Goal: Task Accomplishment & Management: Manage account settings

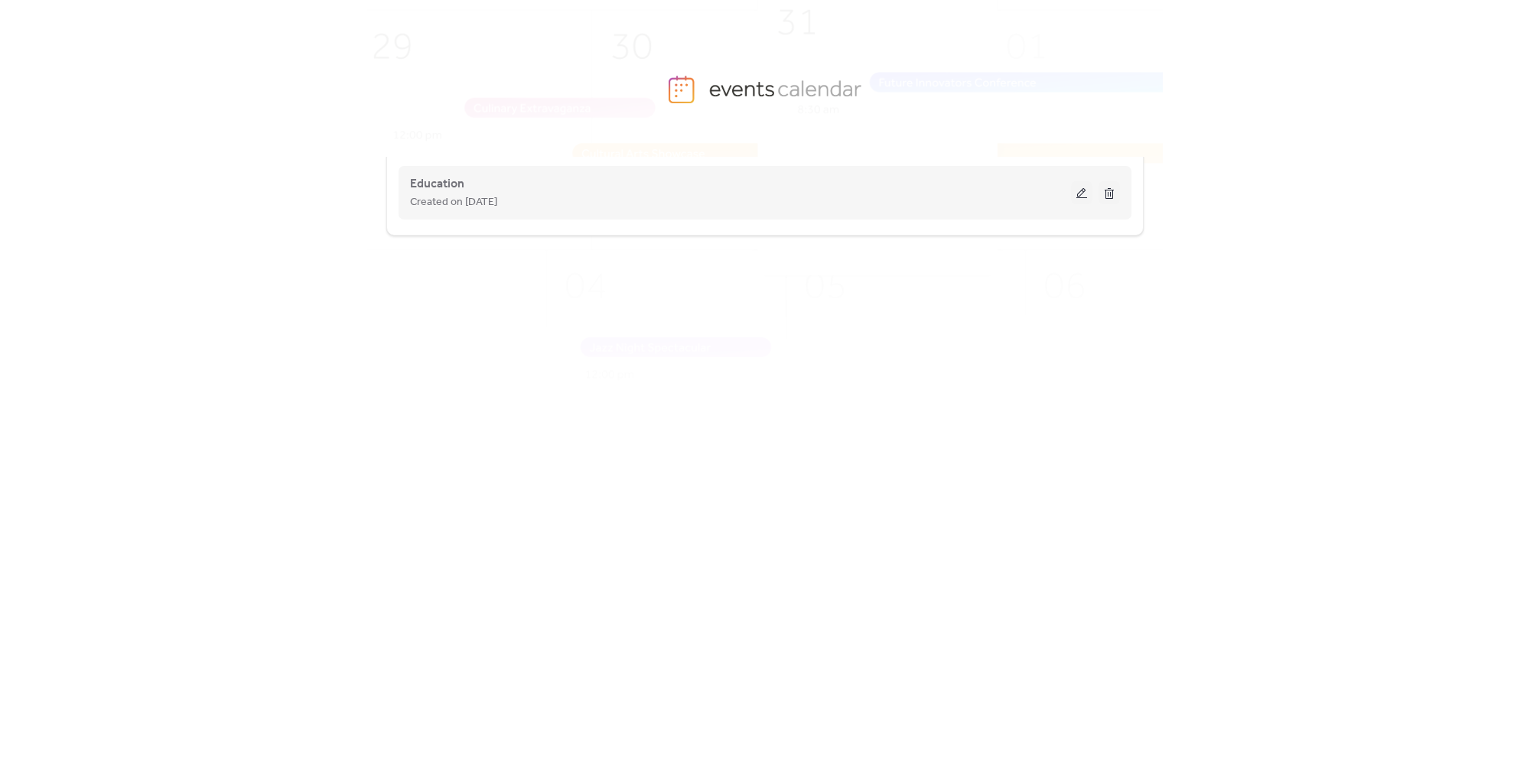
click at [597, 209] on div "Created on [DATE]" at bounding box center [740, 202] width 661 height 19
click at [1081, 191] on button at bounding box center [1082, 193] width 22 height 23
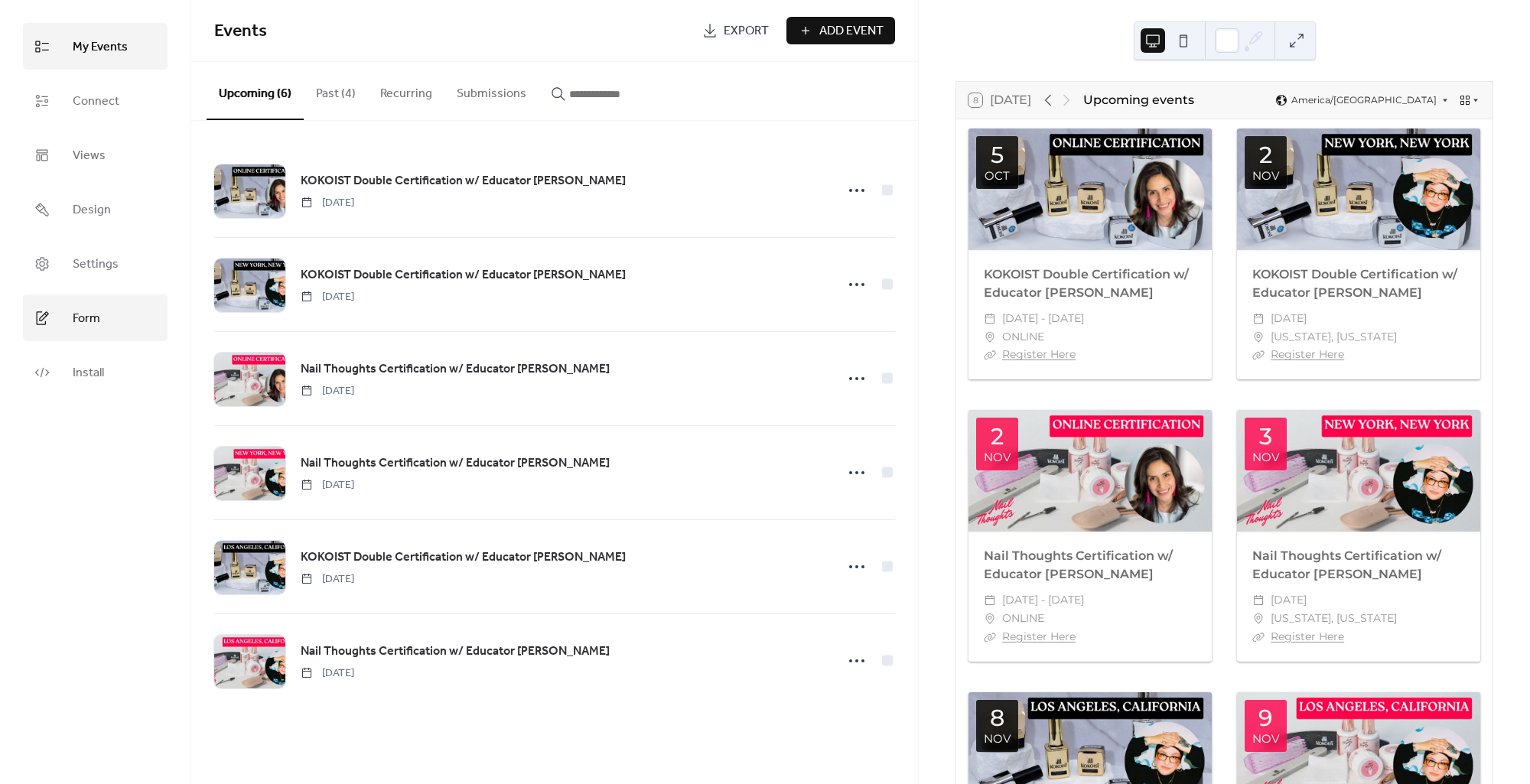
click at [114, 322] on link "Form" at bounding box center [95, 317] width 144 height 46
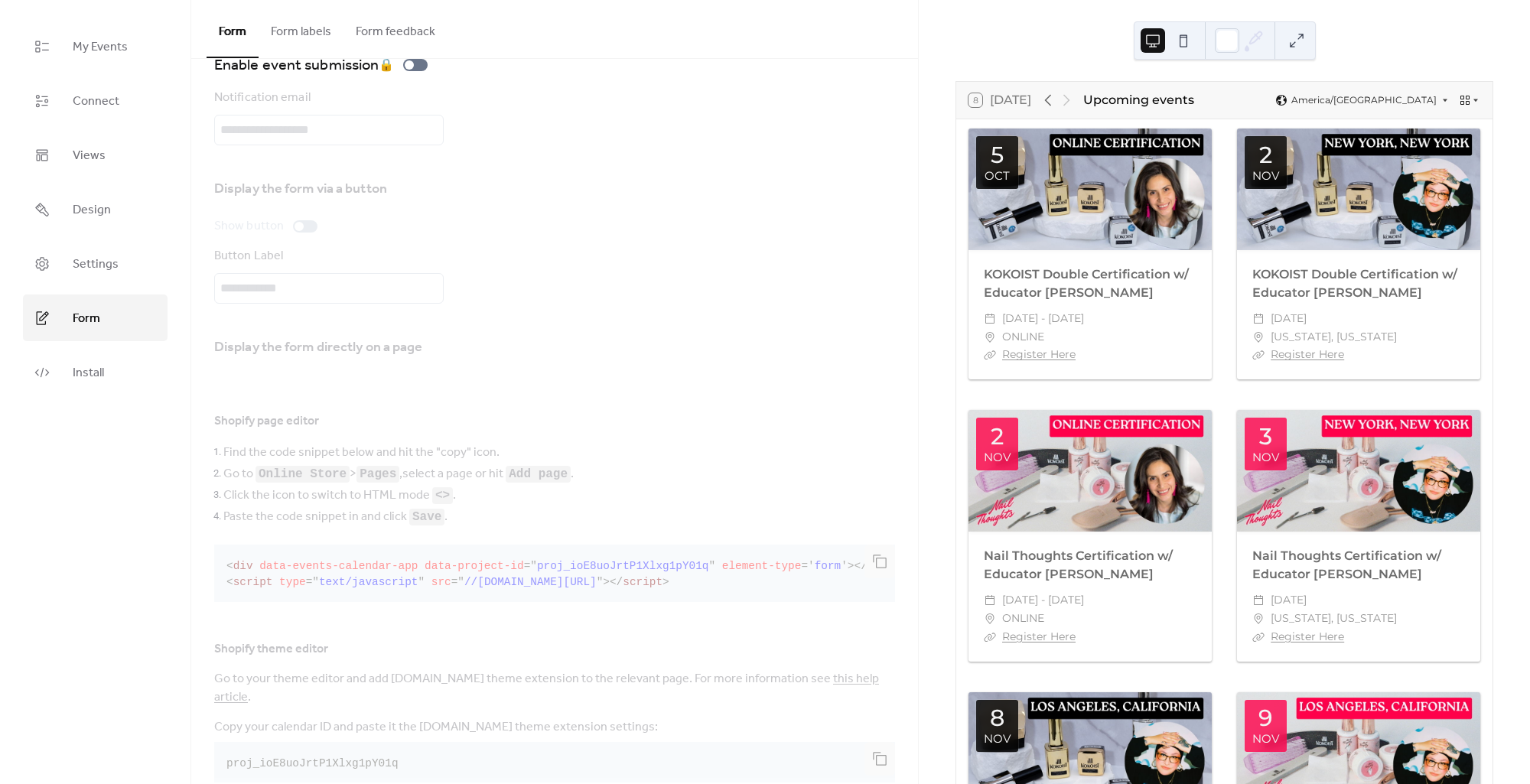
scroll to position [76, 0]
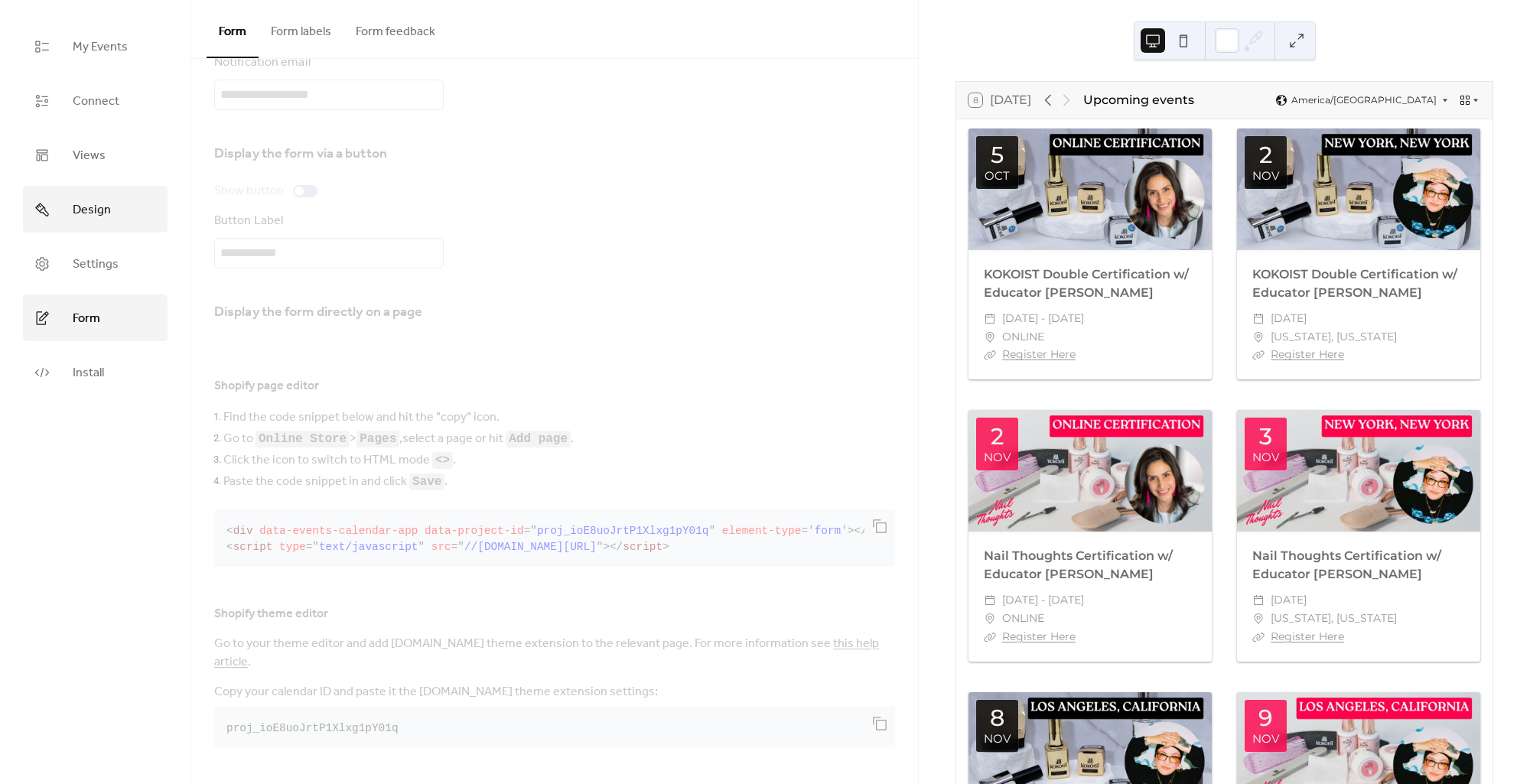
click at [109, 219] on span "Design" at bounding box center [91, 209] width 38 height 24
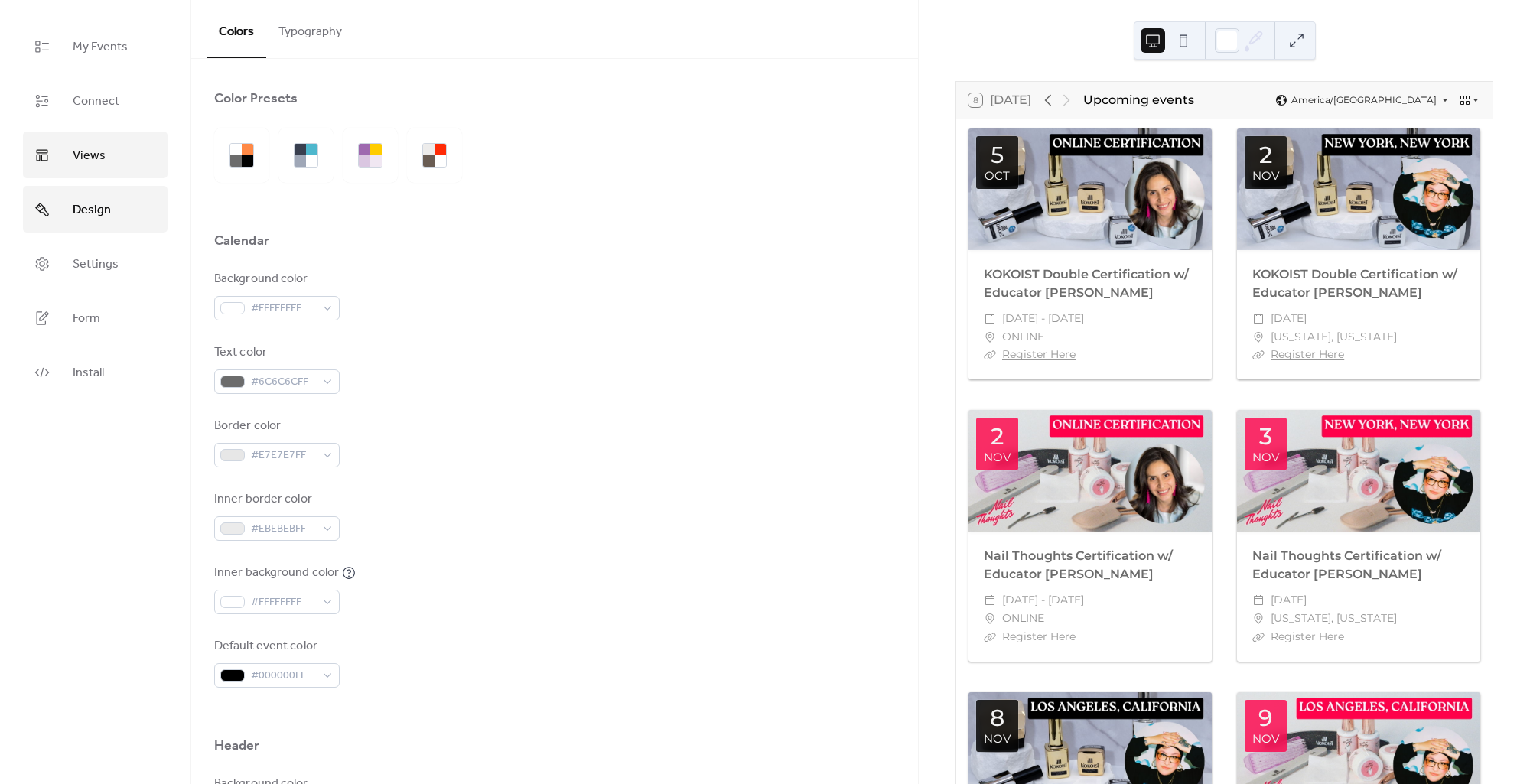
click at [99, 163] on span "Views" at bounding box center [89, 155] width 33 height 24
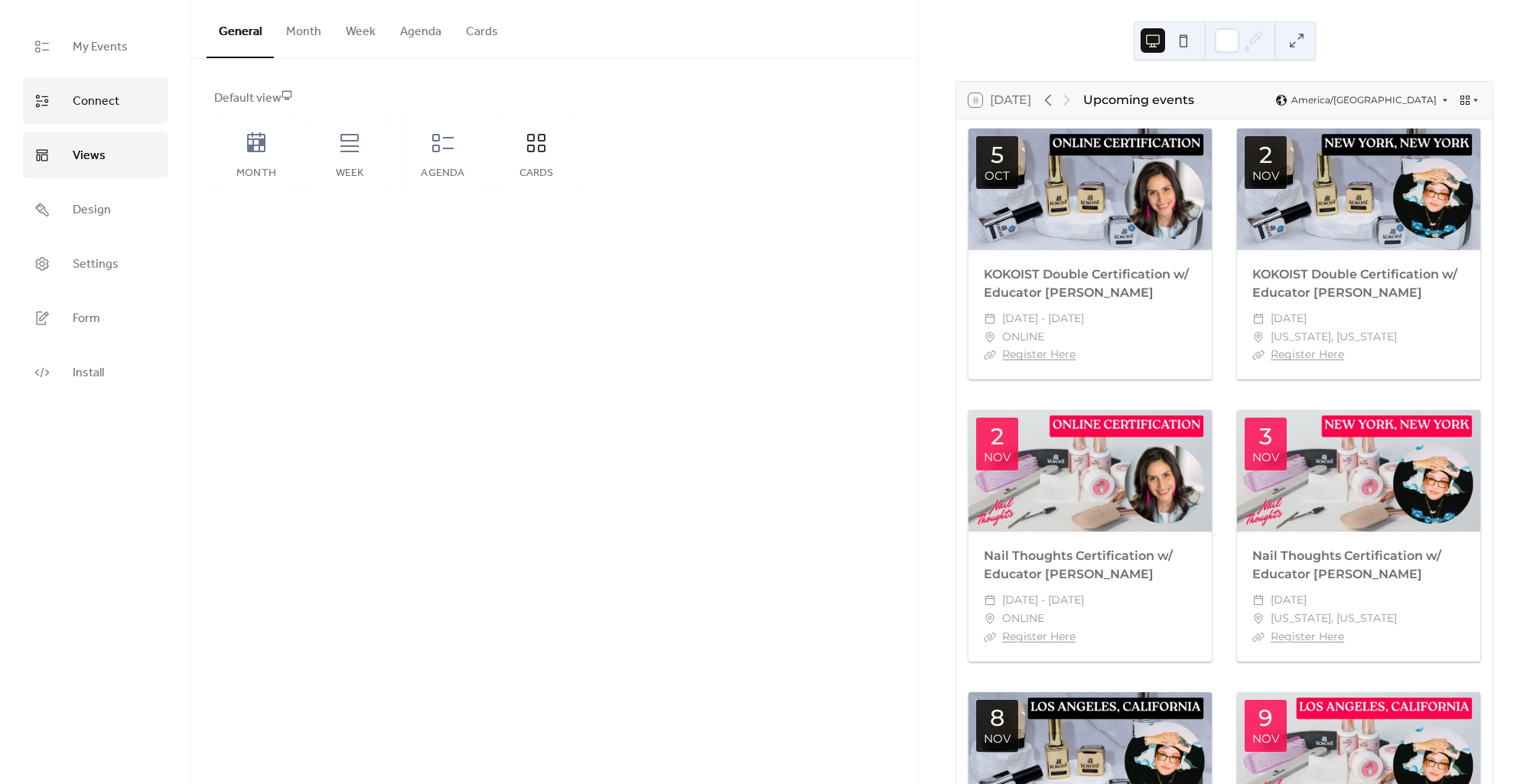
click at [100, 107] on span "Connect" at bounding box center [96, 101] width 46 height 24
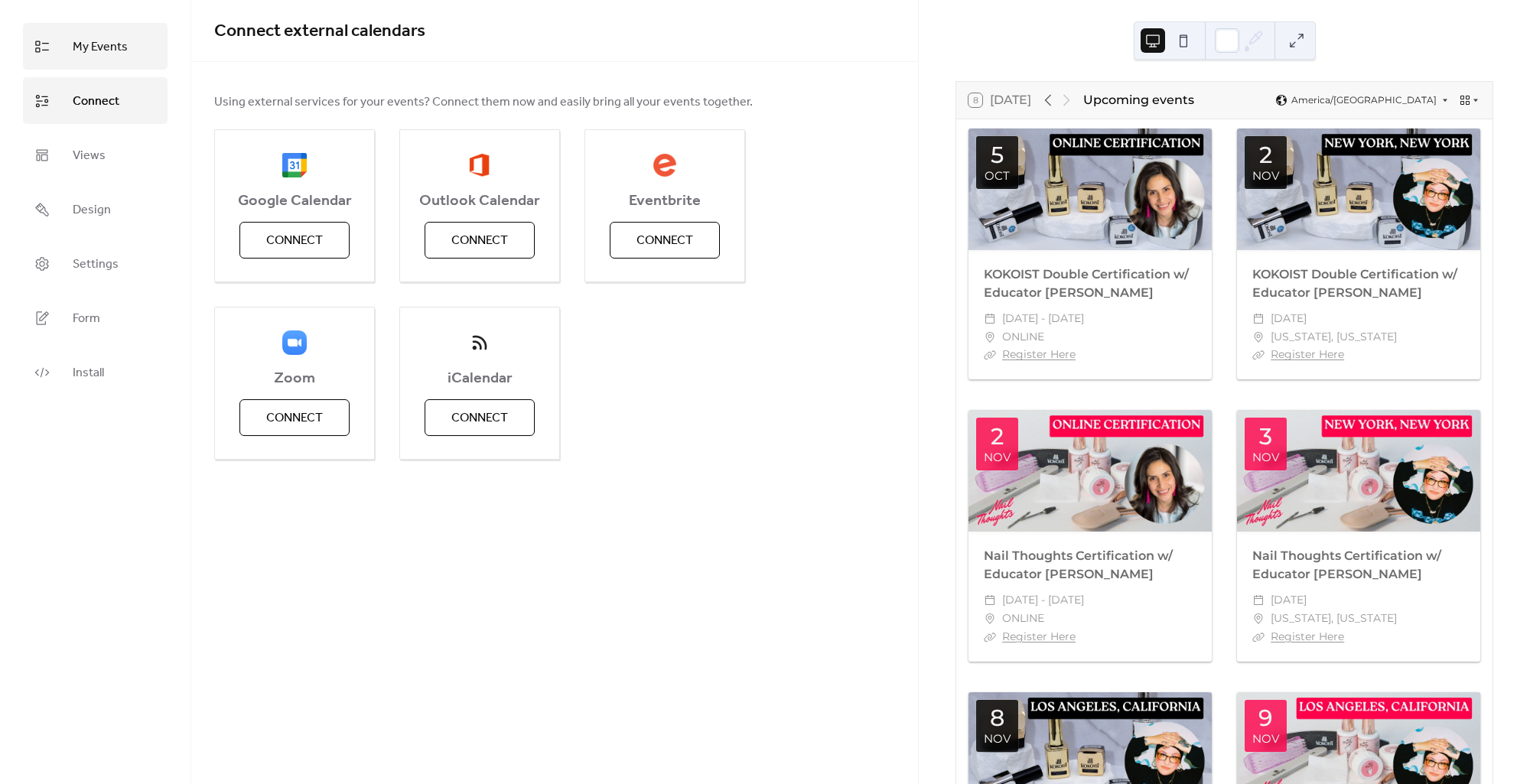
click at [100, 41] on span "My Events" at bounding box center [100, 47] width 55 height 24
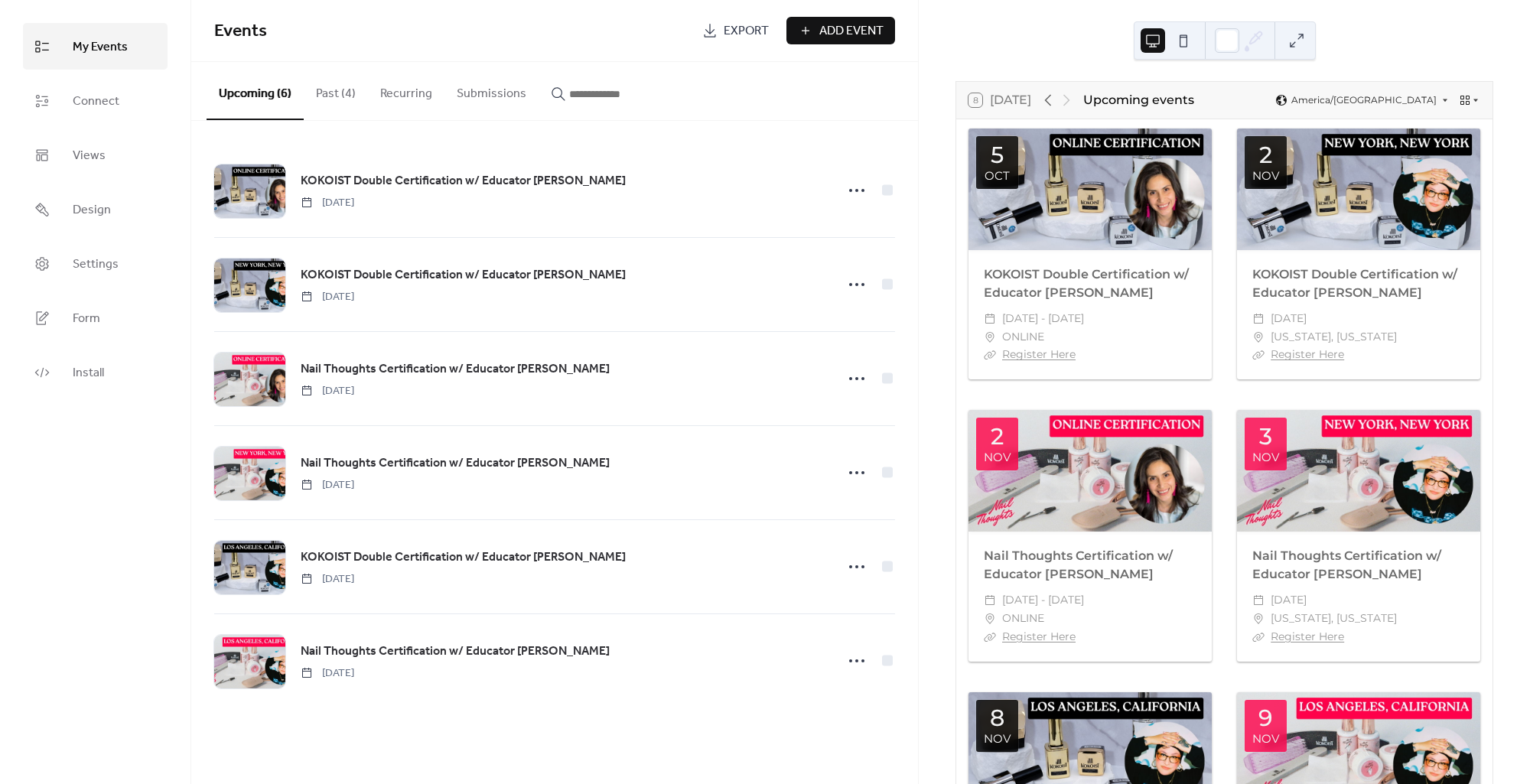
scroll to position [229, 0]
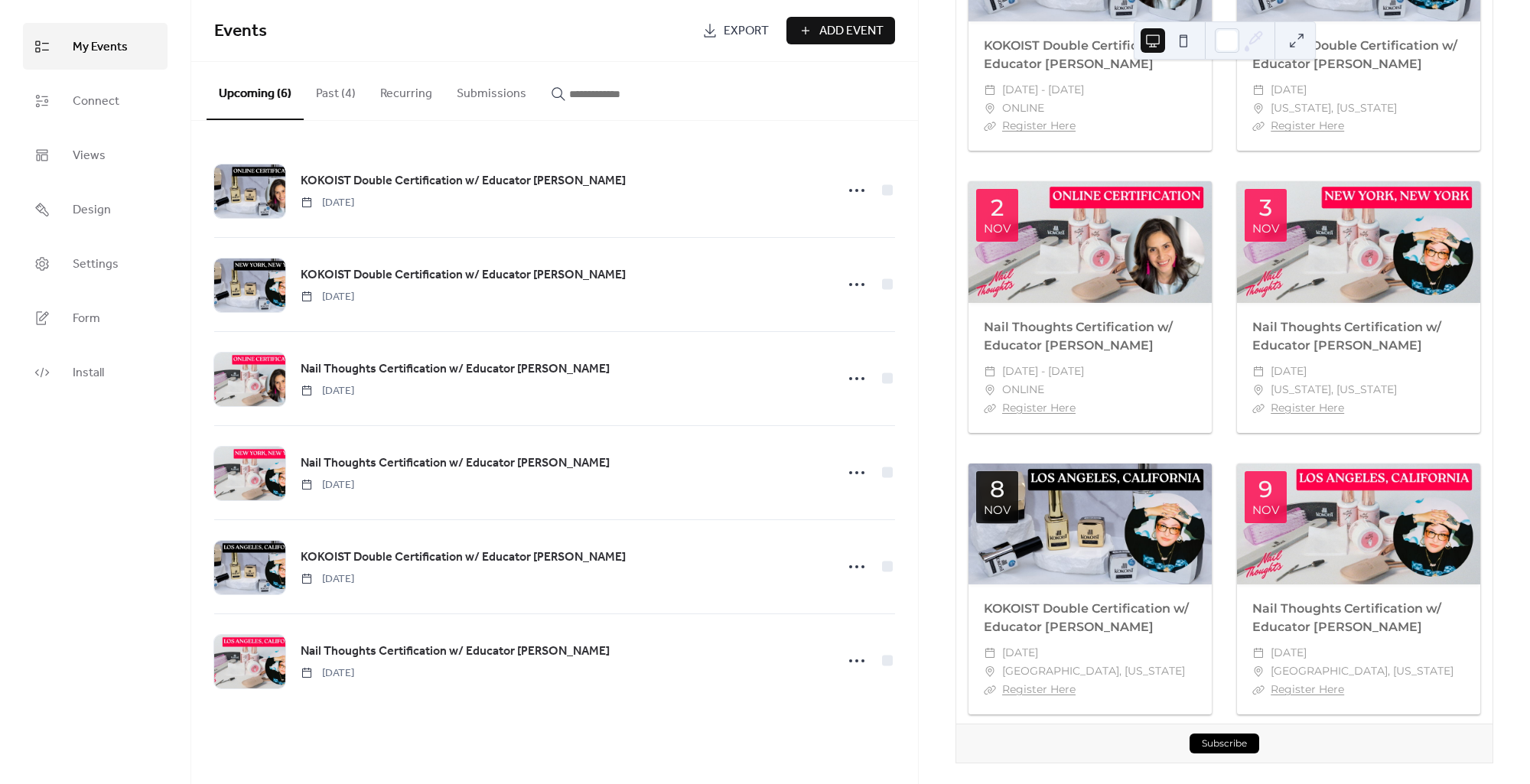
click at [1311, 740] on div "Subscribe" at bounding box center [1224, 742] width 536 height 39
click at [484, 100] on button "Submissions" at bounding box center [491, 90] width 94 height 56
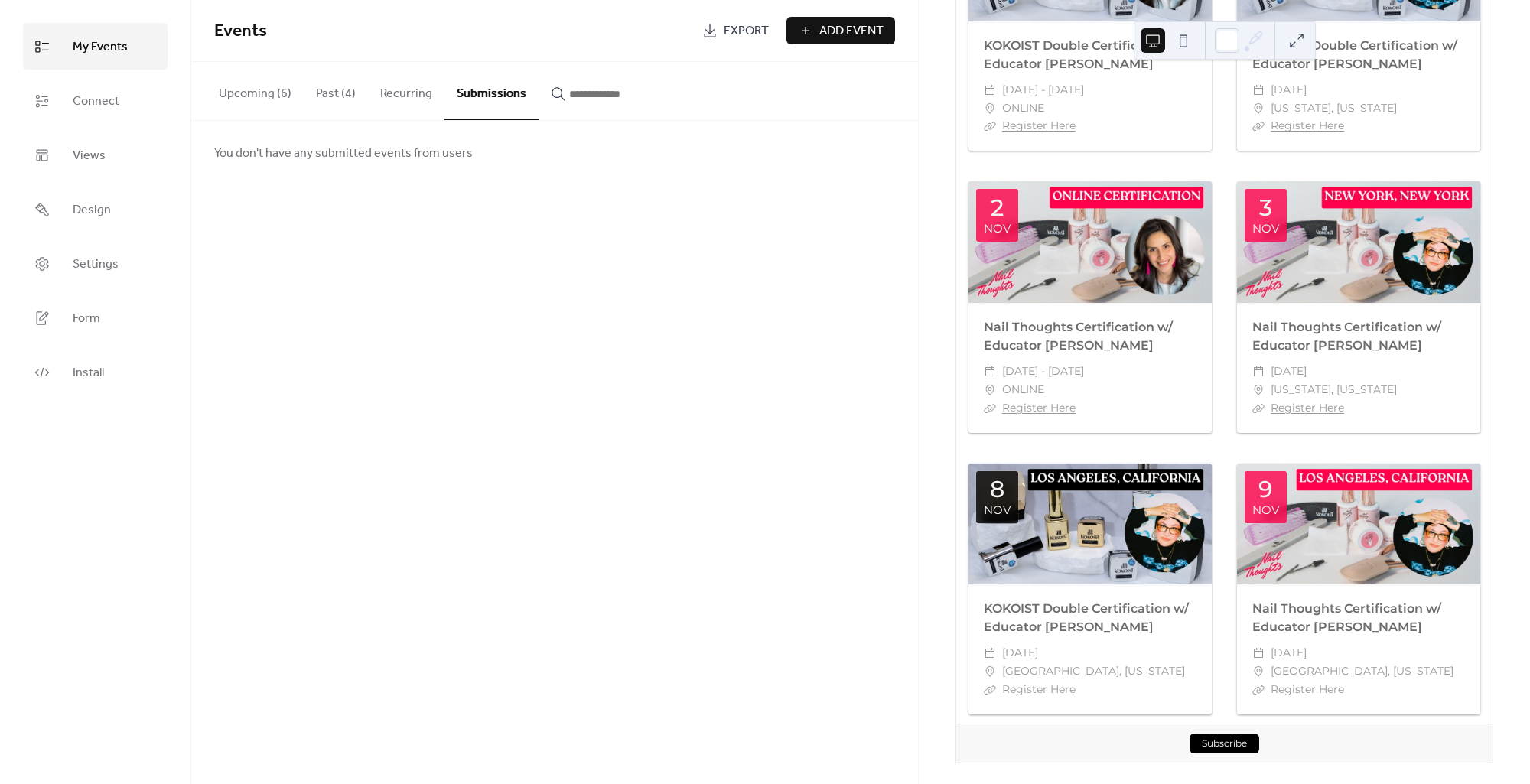
click at [398, 102] on button "Recurring" at bounding box center [406, 90] width 76 height 56
click at [324, 99] on button "Past (4)" at bounding box center [335, 90] width 64 height 56
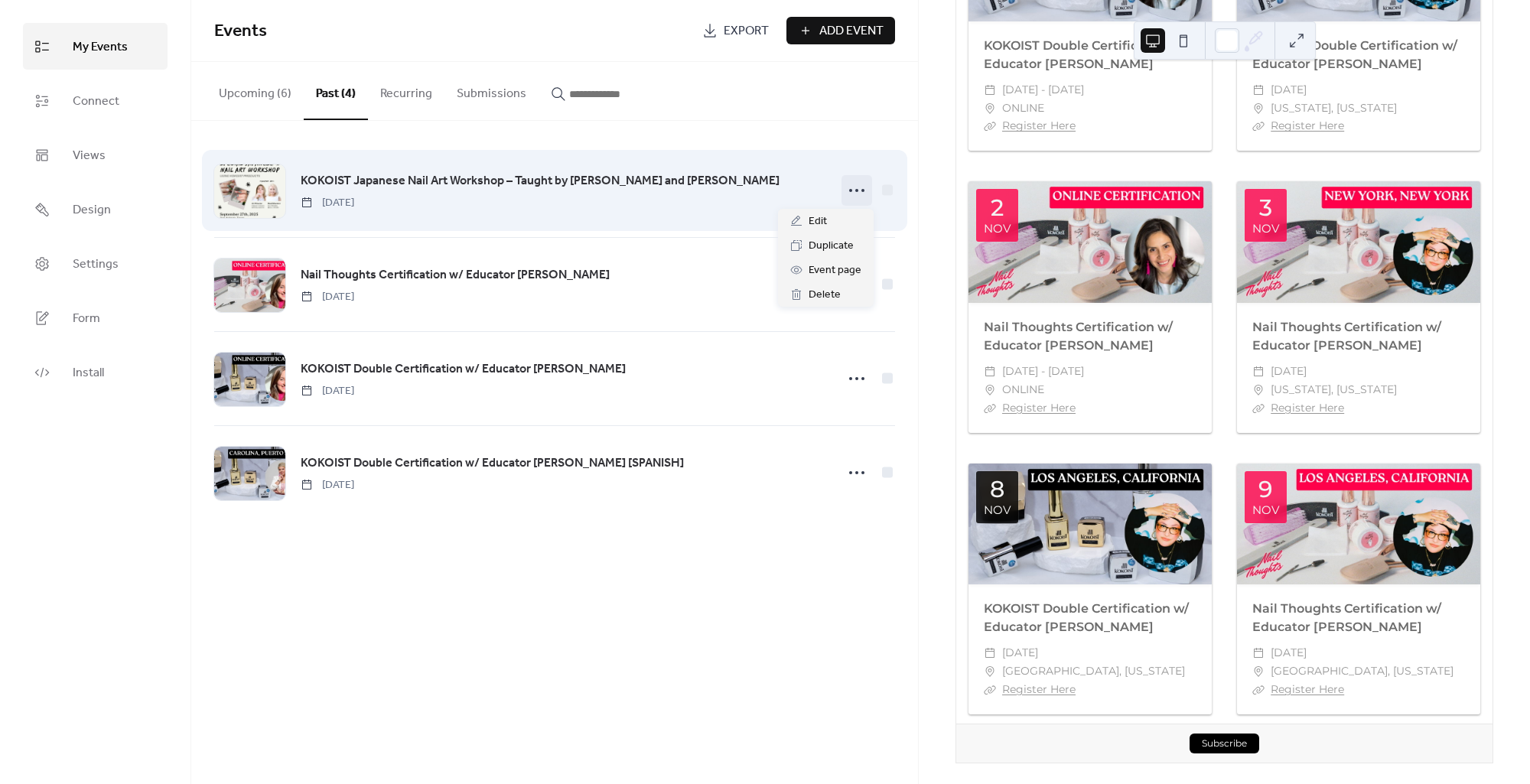
click at [851, 192] on icon at bounding box center [857, 191] width 25 height 25
click at [784, 169] on div "KOKOIST Japanese Nail Art Workshop – Taught by [PERSON_NAME] and [PERSON_NAME] …" at bounding box center [554, 190] width 681 height 93
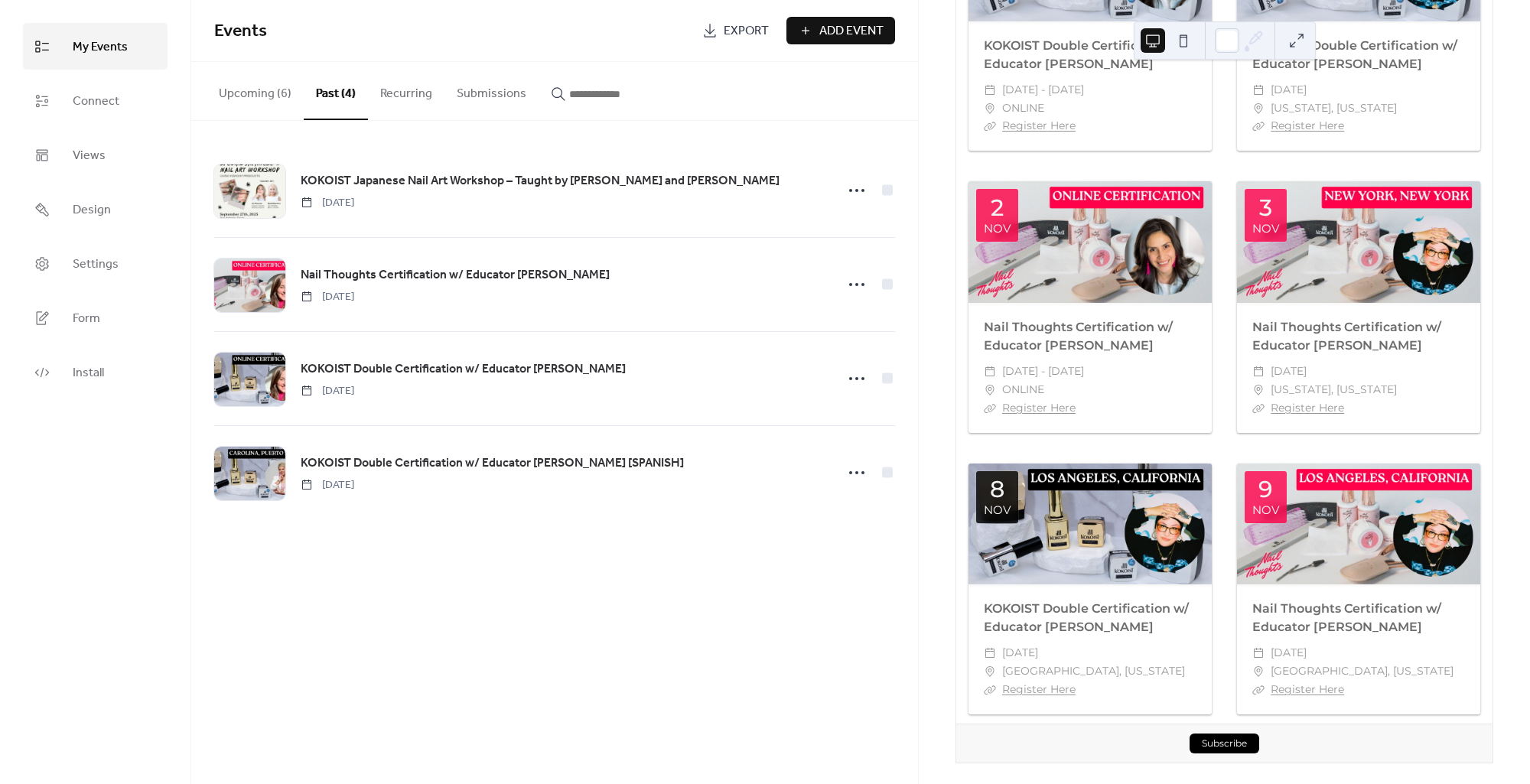
click at [240, 97] on button "Upcoming (6)" at bounding box center [255, 90] width 97 height 56
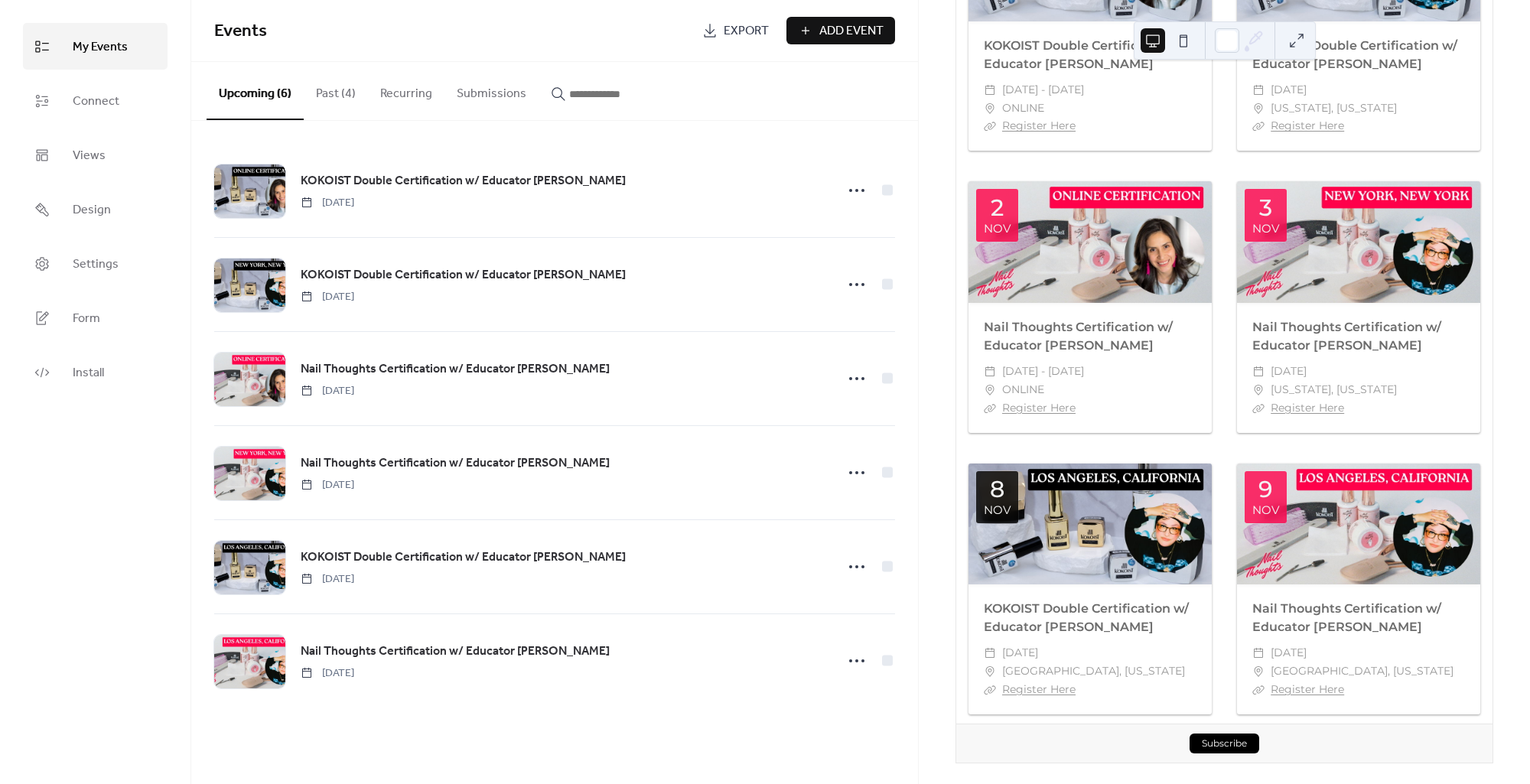
click at [1307, 723] on div "Subscribe" at bounding box center [1224, 742] width 536 height 39
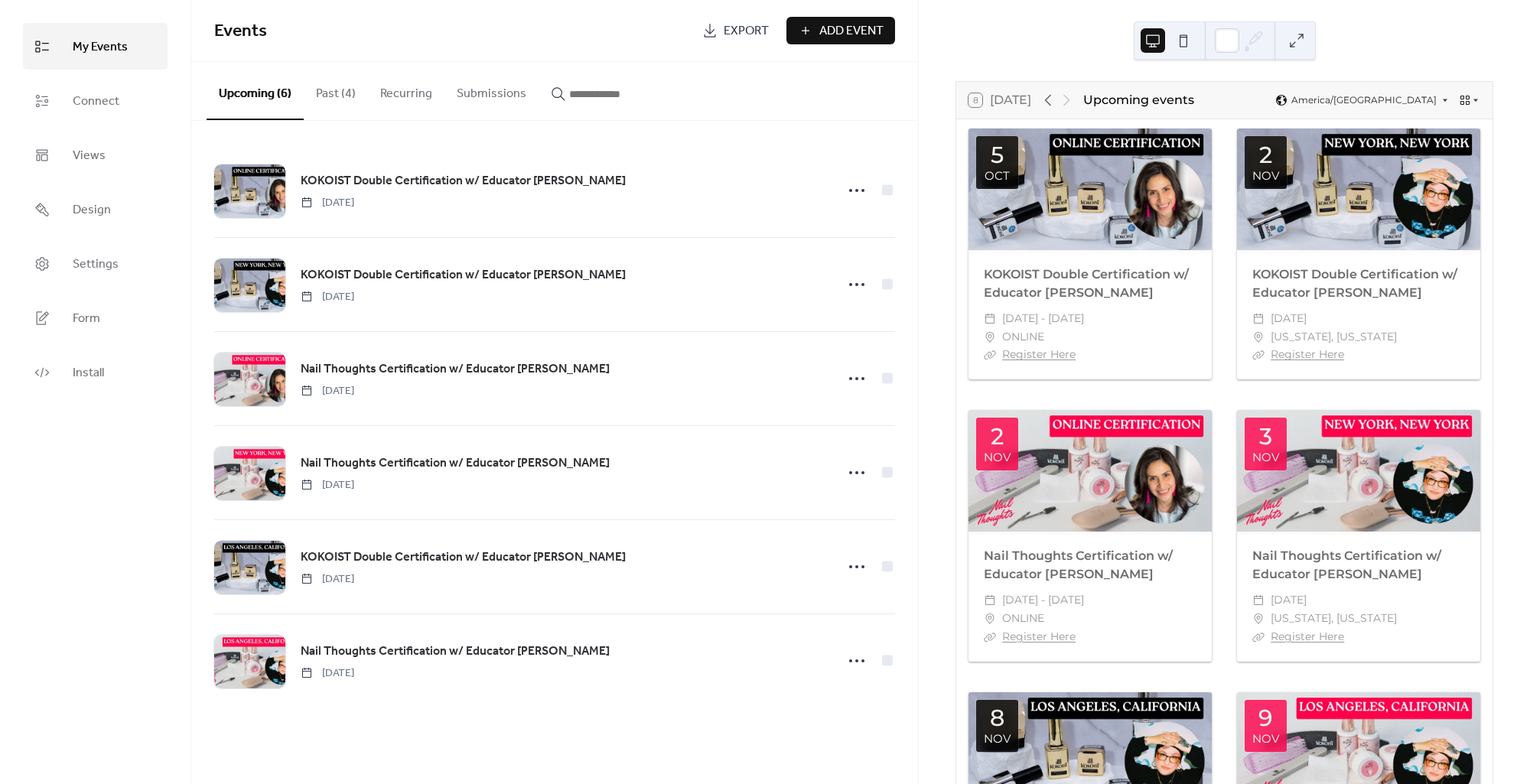
click at [1188, 47] on button at bounding box center [1184, 41] width 25 height 25
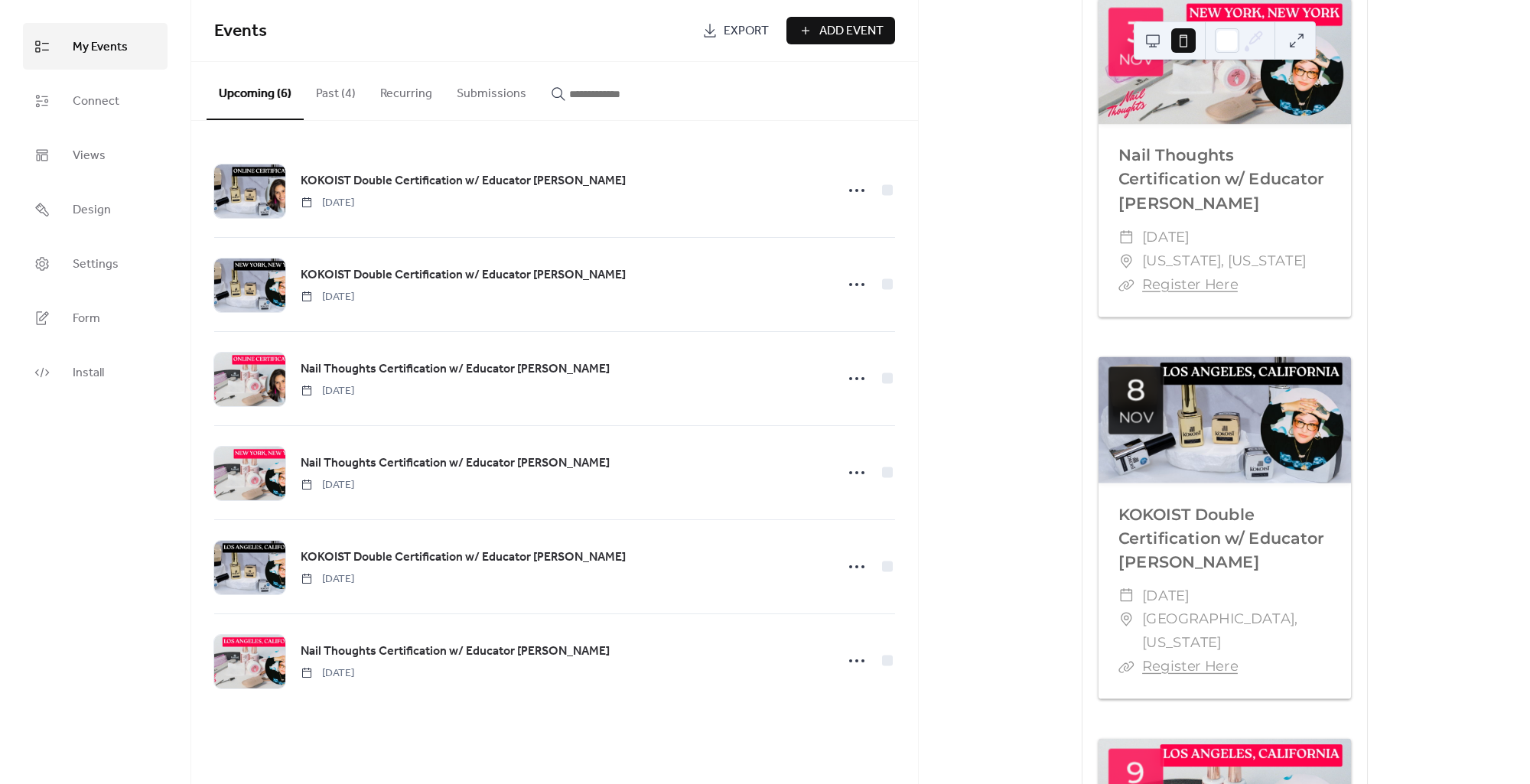
scroll to position [1638, 0]
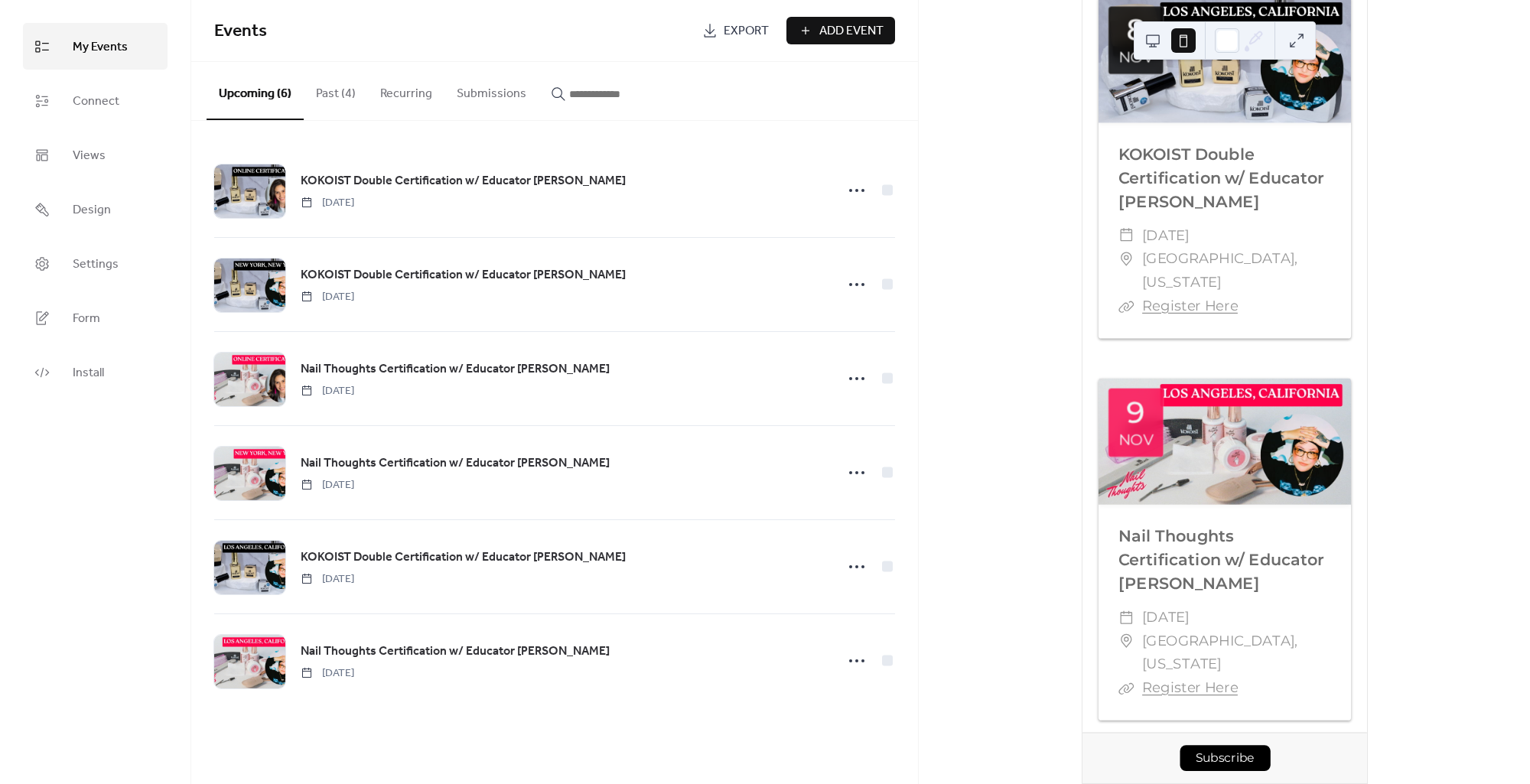
click at [1221, 747] on button "Subscribe" at bounding box center [1223, 758] width 90 height 26
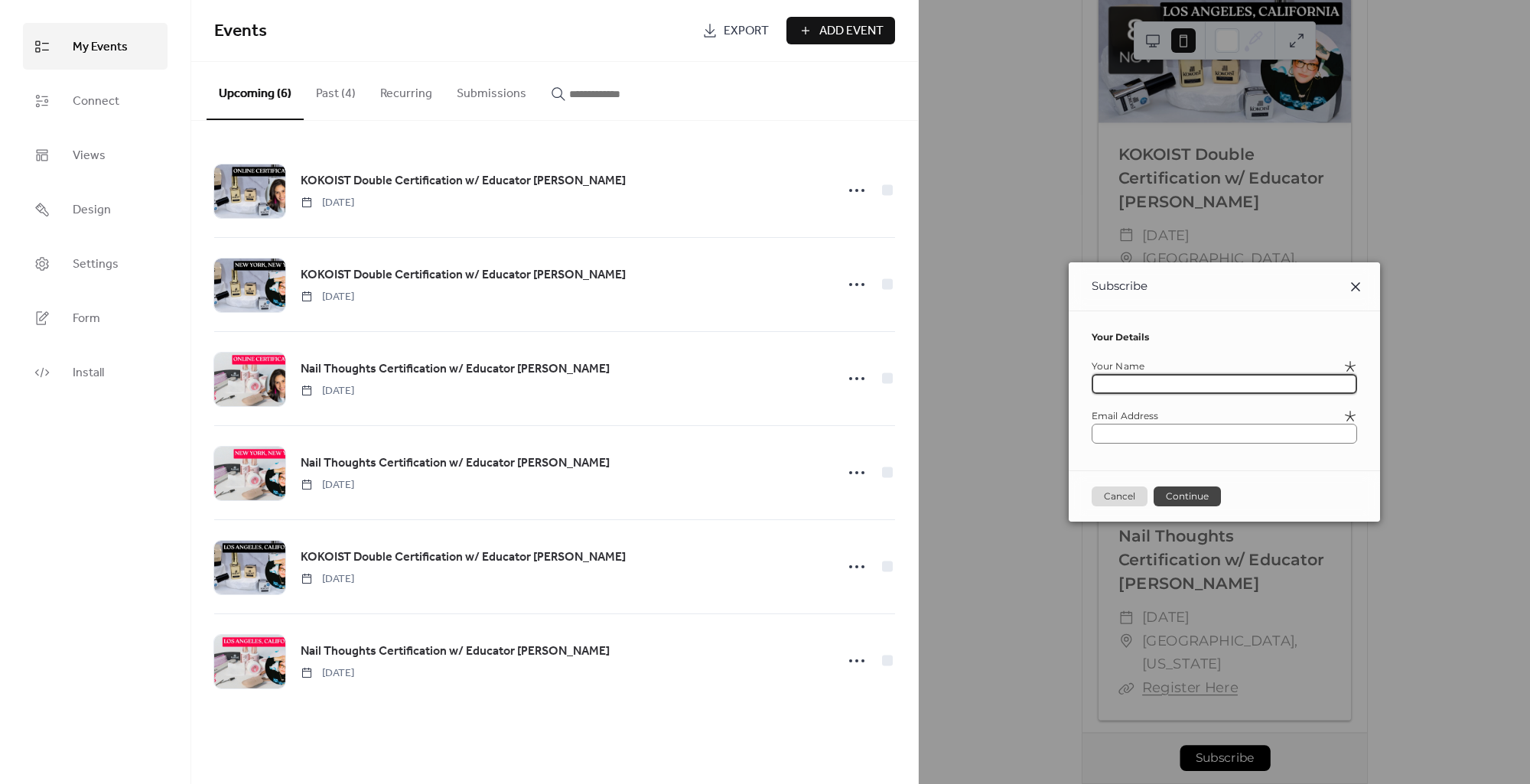
click at [1365, 284] on icon at bounding box center [1355, 287] width 19 height 19
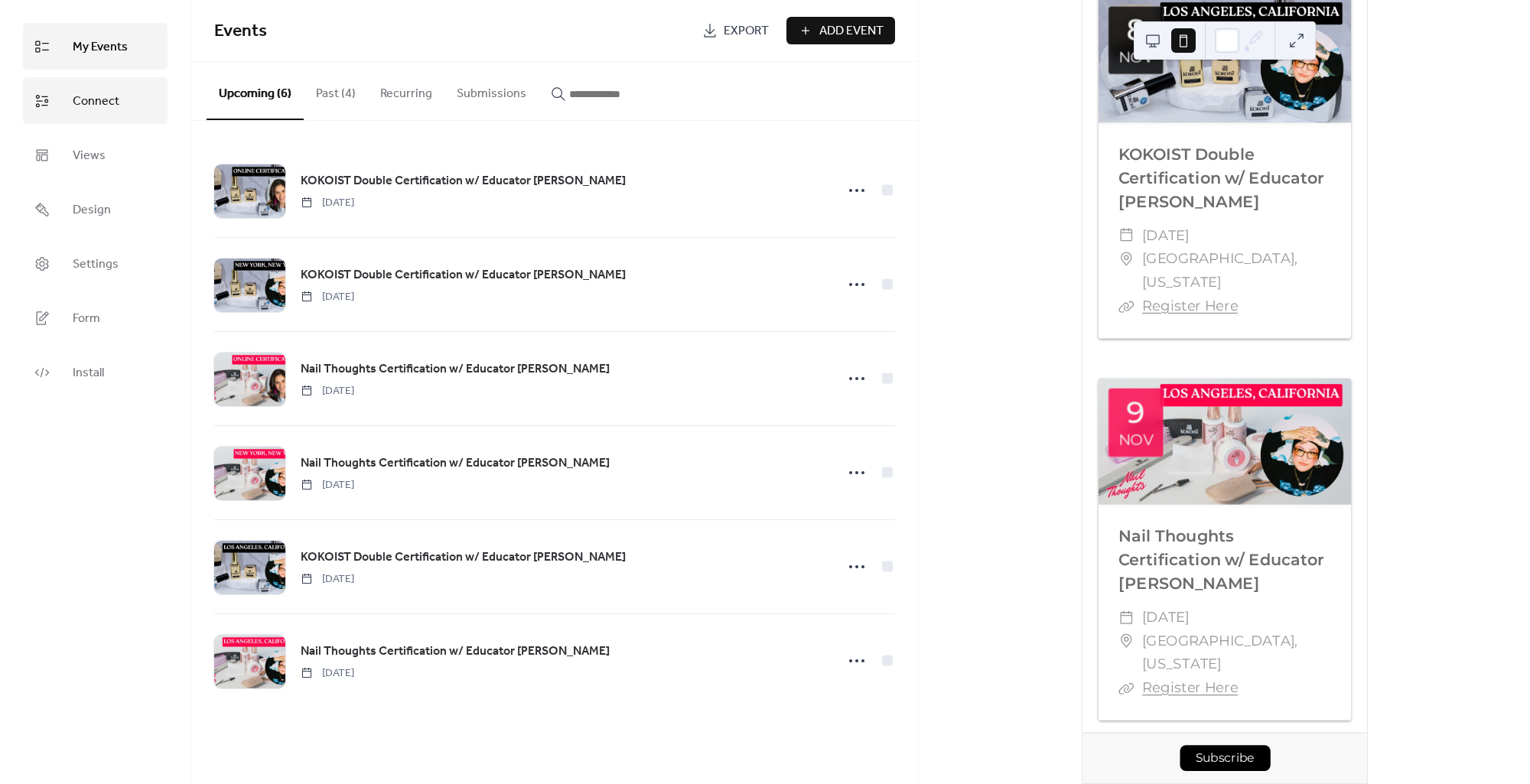
click at [105, 104] on span "Connect" at bounding box center [96, 101] width 46 height 24
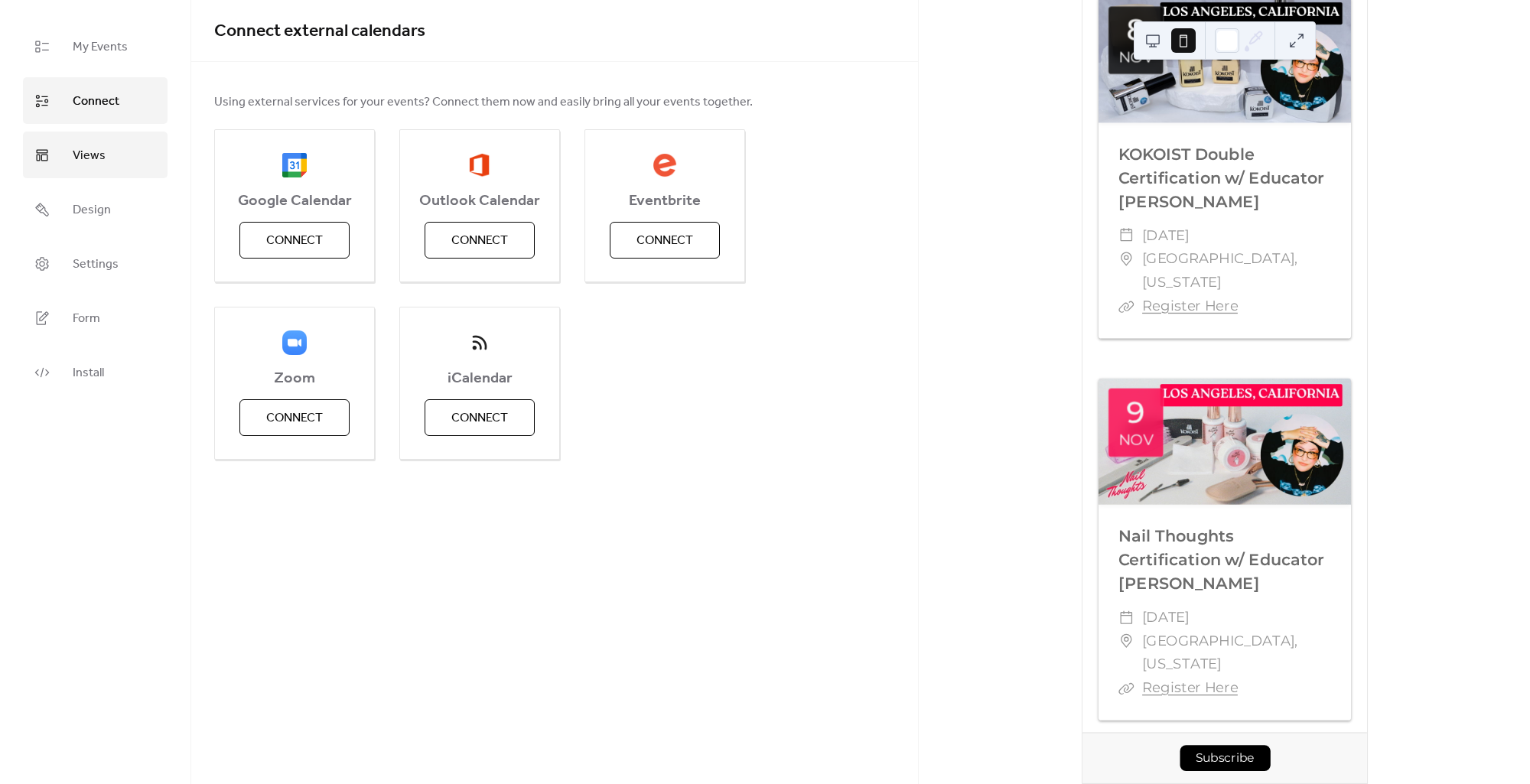
click at [104, 147] on span "Views" at bounding box center [89, 155] width 33 height 24
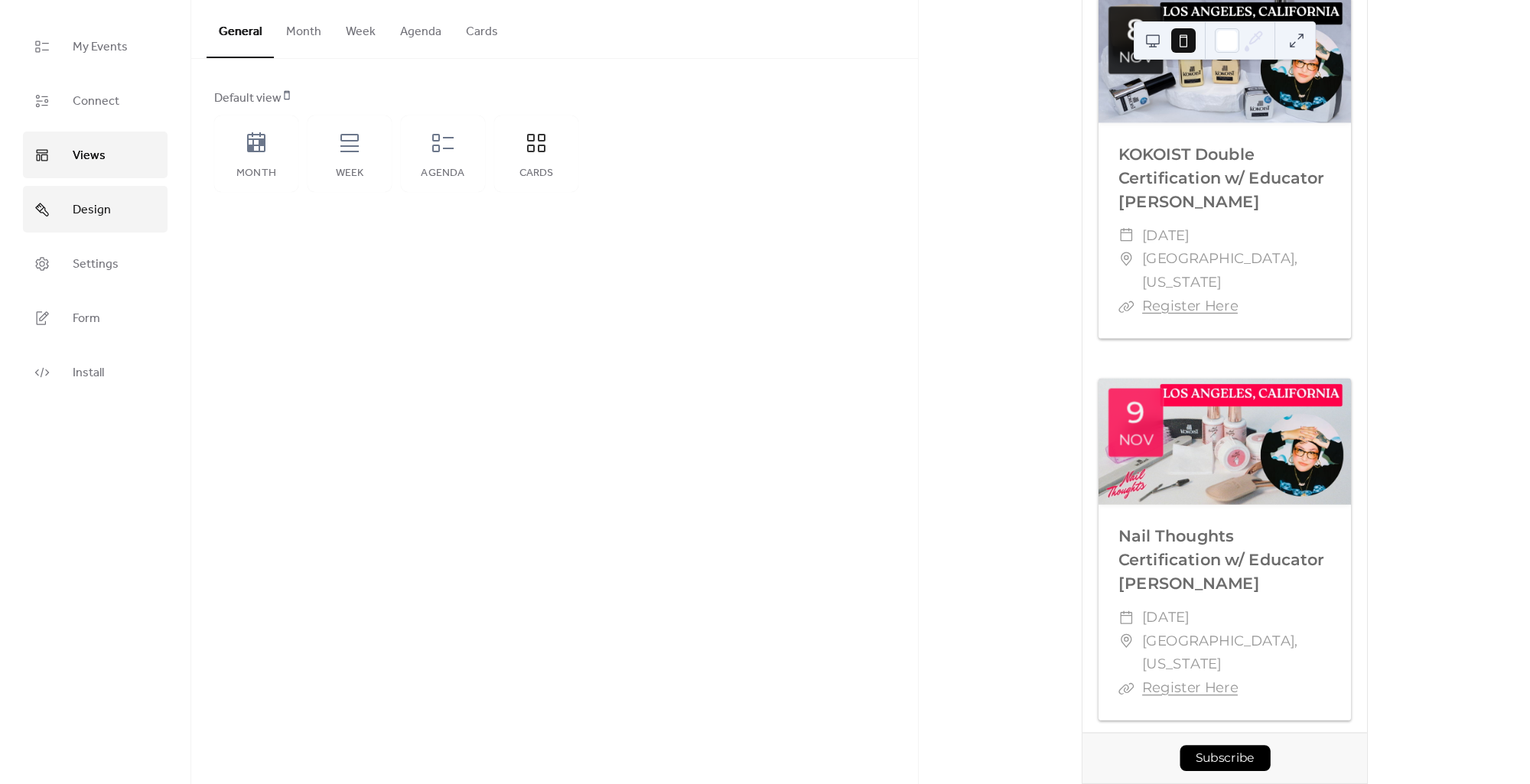
click at [96, 211] on span "Design" at bounding box center [91, 209] width 38 height 24
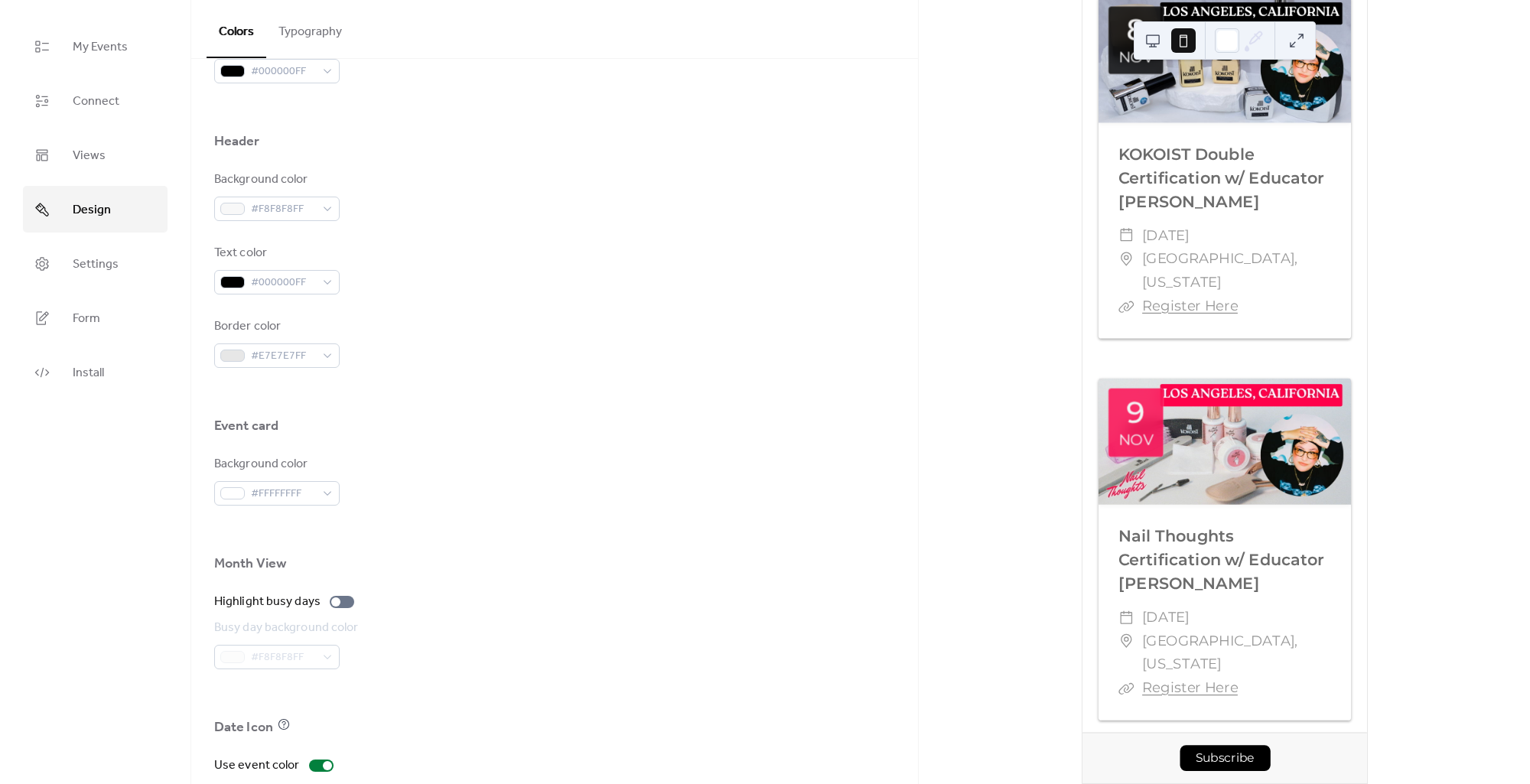
scroll to position [757, 0]
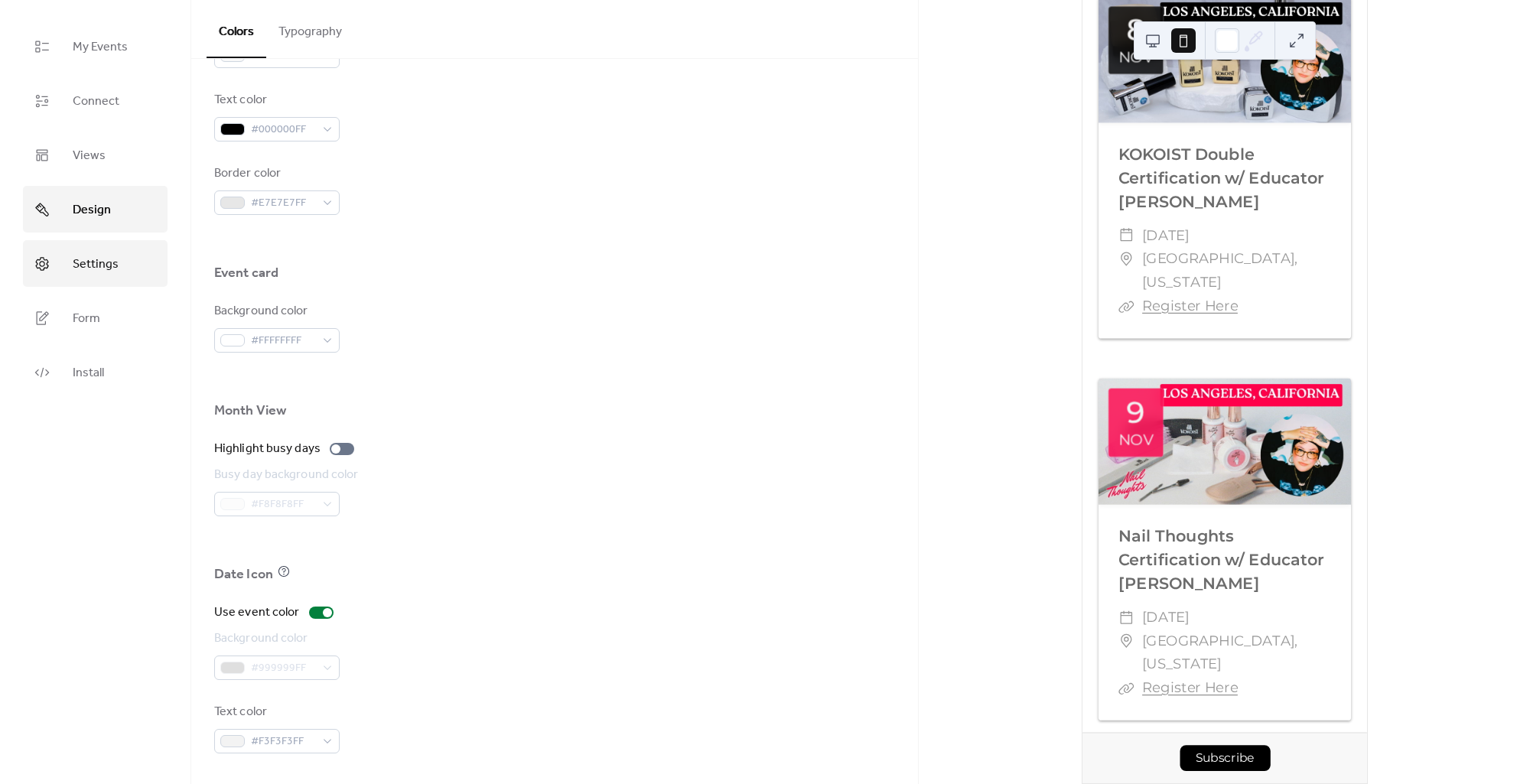
click at [91, 265] on span "Settings" at bounding box center [95, 264] width 46 height 24
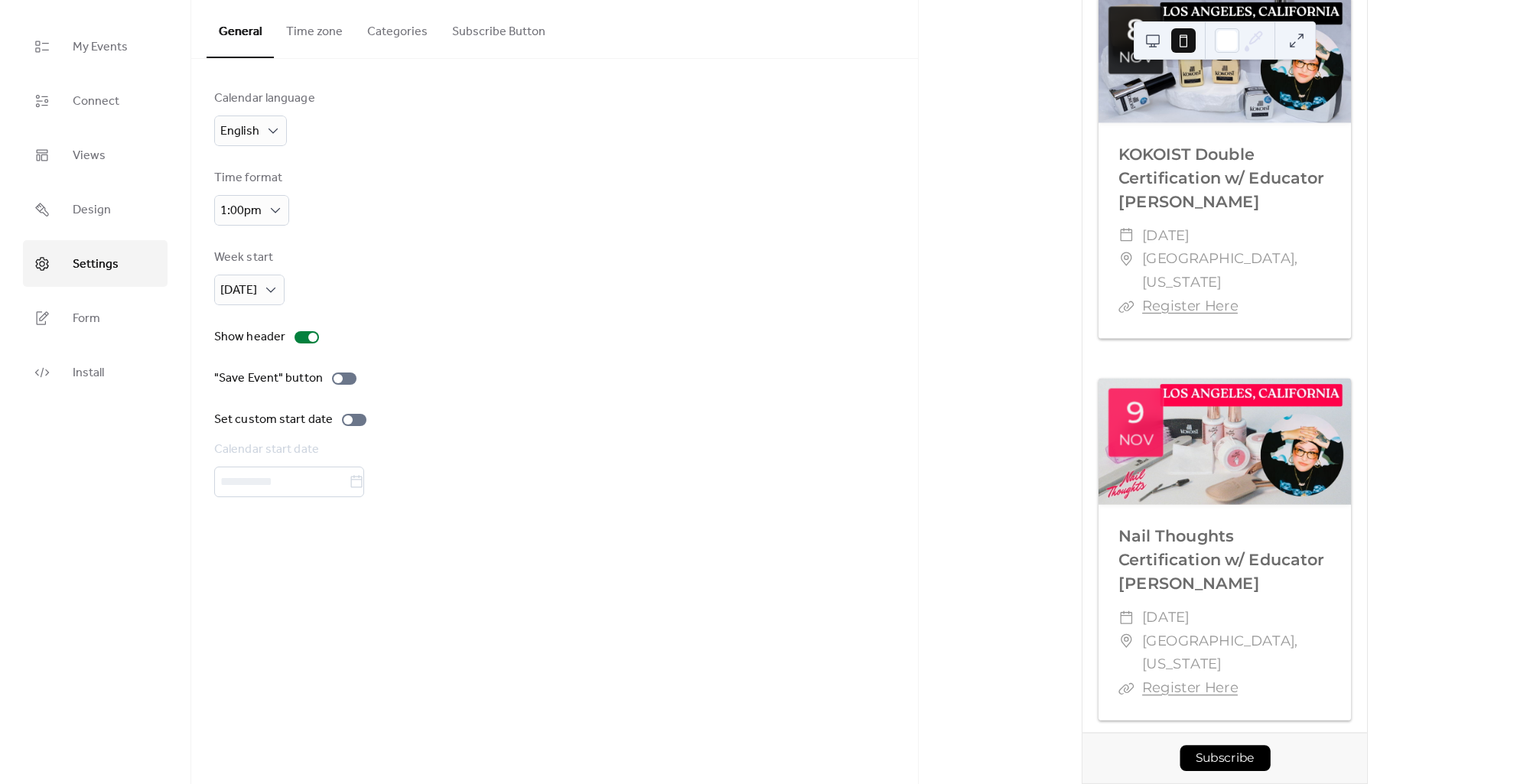
click at [503, 31] on button "Subscribe Button" at bounding box center [498, 28] width 117 height 56
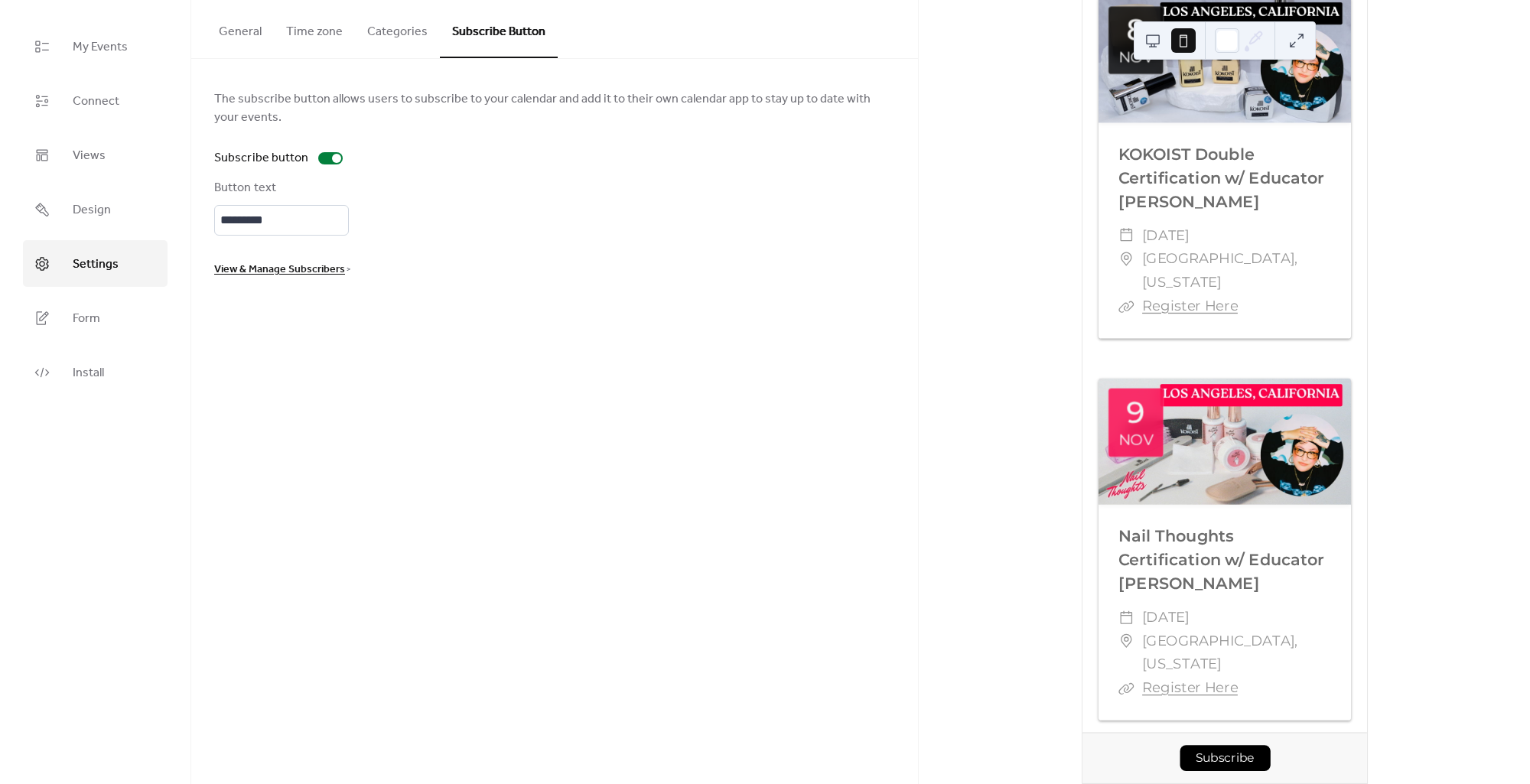
click at [262, 267] on span "View & Manage Subscribers" at bounding box center [279, 270] width 131 height 19
click at [308, 270] on span "View & Manage Subscribers" at bounding box center [279, 270] width 131 height 19
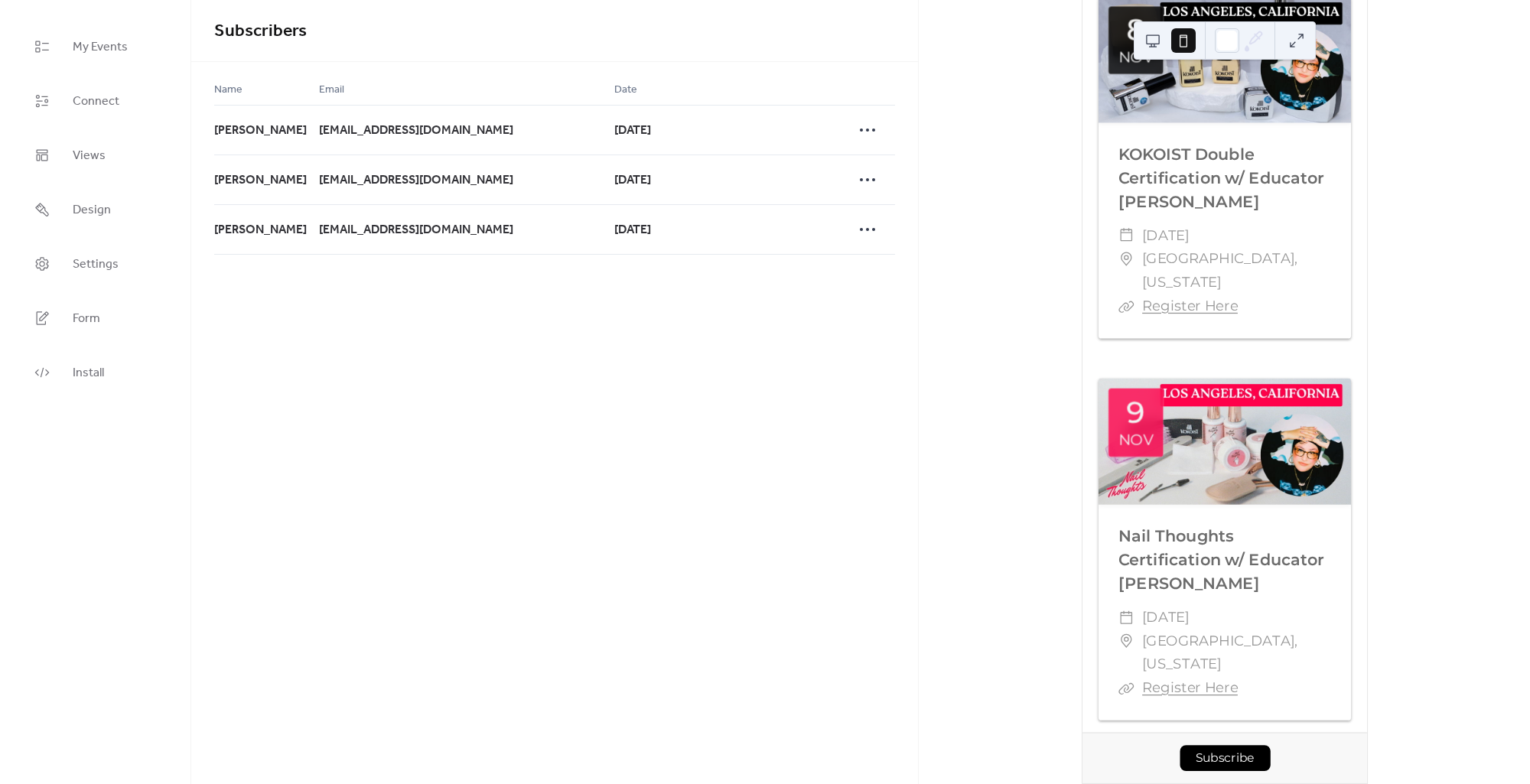
click at [1167, 40] on div at bounding box center [1168, 41] width 55 height 37
click at [1158, 39] on button at bounding box center [1153, 41] width 25 height 25
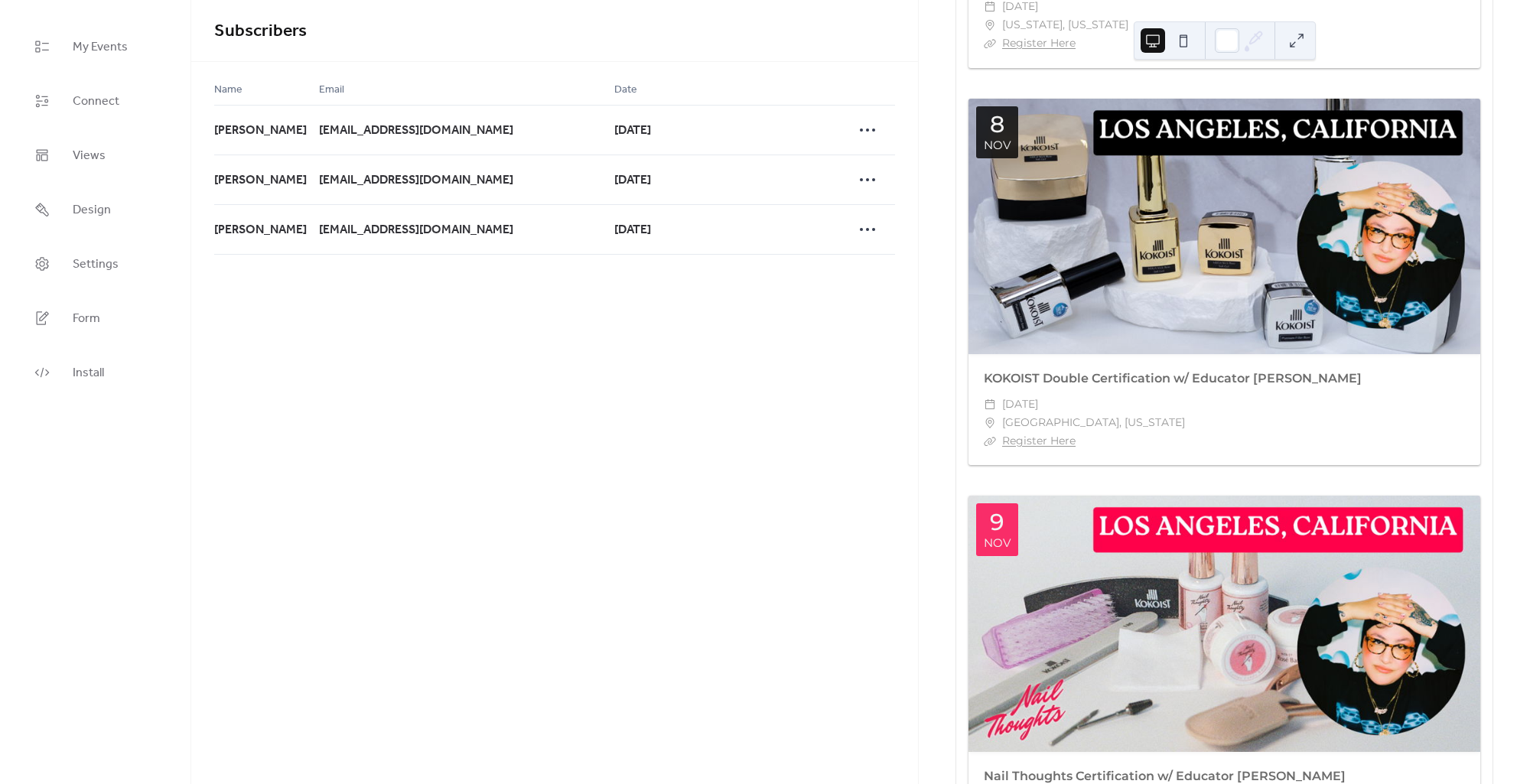
scroll to position [229, 0]
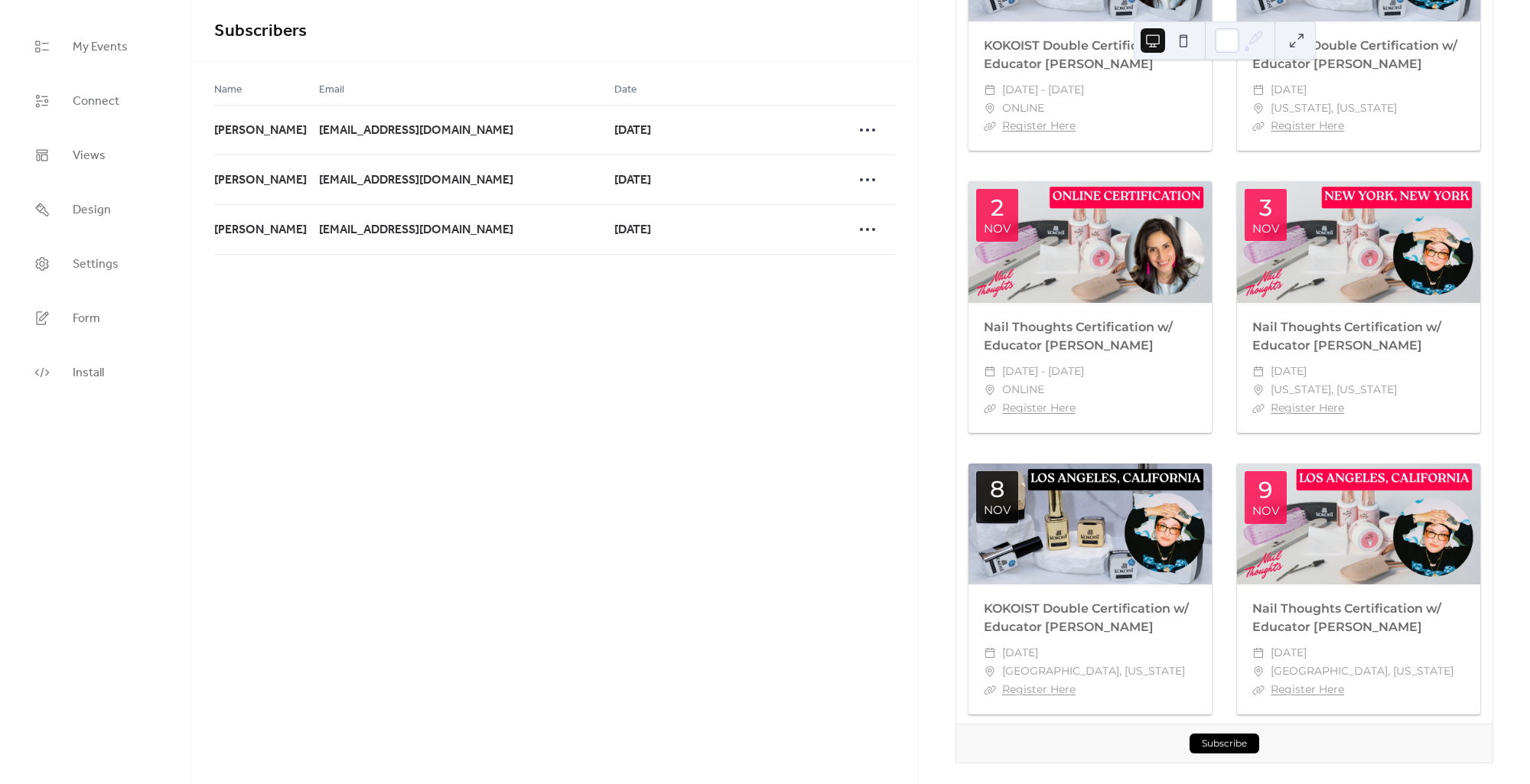
click at [1250, 733] on button "Subscribe" at bounding box center [1224, 743] width 70 height 20
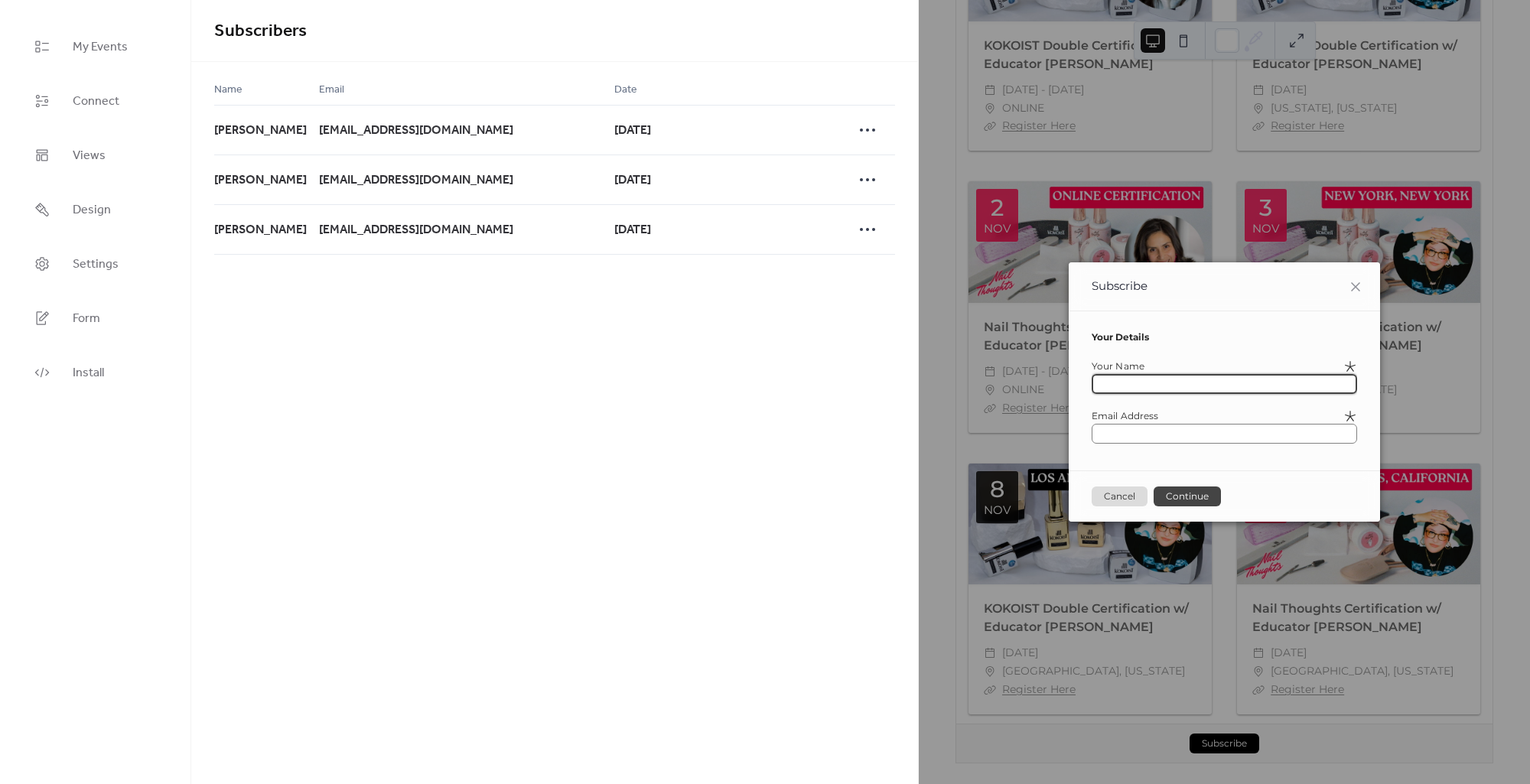
drag, startPoint x: 1250, startPoint y: 728, endPoint x: 1256, endPoint y: 713, distance: 16.2
click at [1250, 728] on div "Subscribe Your Details Your Name Email Address Cancel Continue" at bounding box center [1224, 392] width 611 height 784
drag, startPoint x: 1122, startPoint y: 501, endPoint x: 1008, endPoint y: 303, distance: 228.5
click at [1122, 499] on button "Cancel" at bounding box center [1120, 497] width 56 height 20
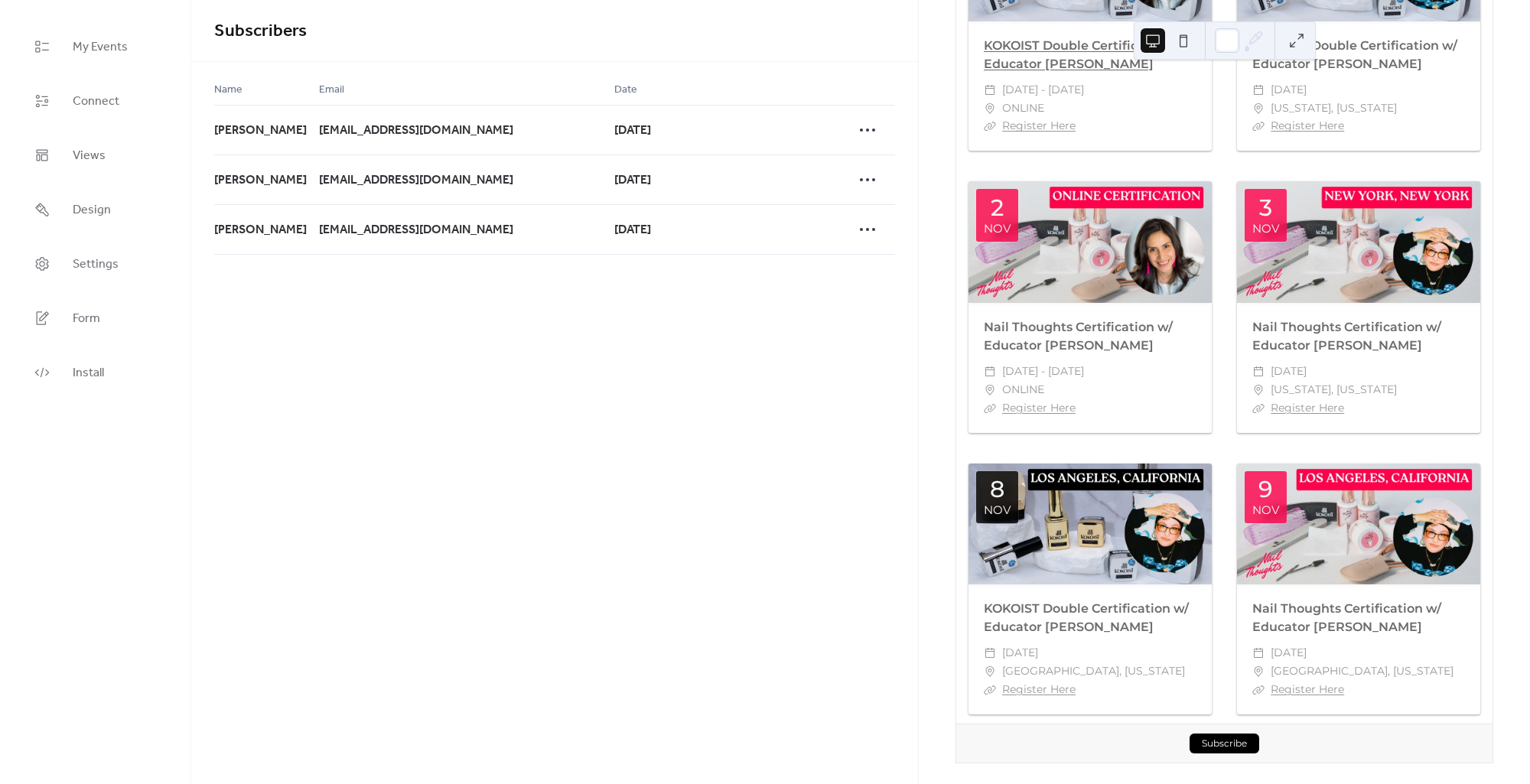
drag, startPoint x: 1180, startPoint y: 37, endPoint x: 1177, endPoint y: 86, distance: 49.1
click at [1182, 36] on button at bounding box center [1184, 41] width 25 height 25
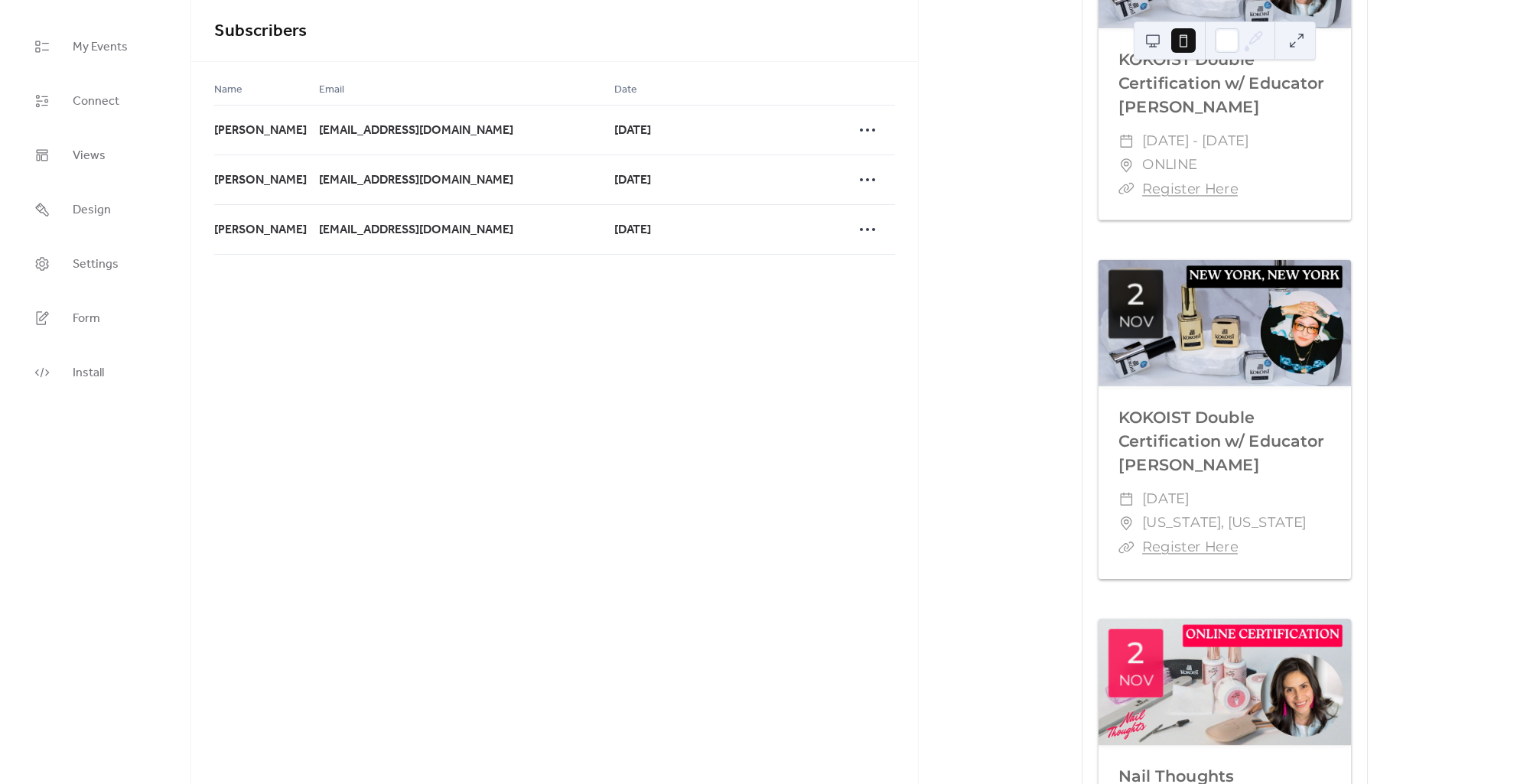
scroll to position [1638, 0]
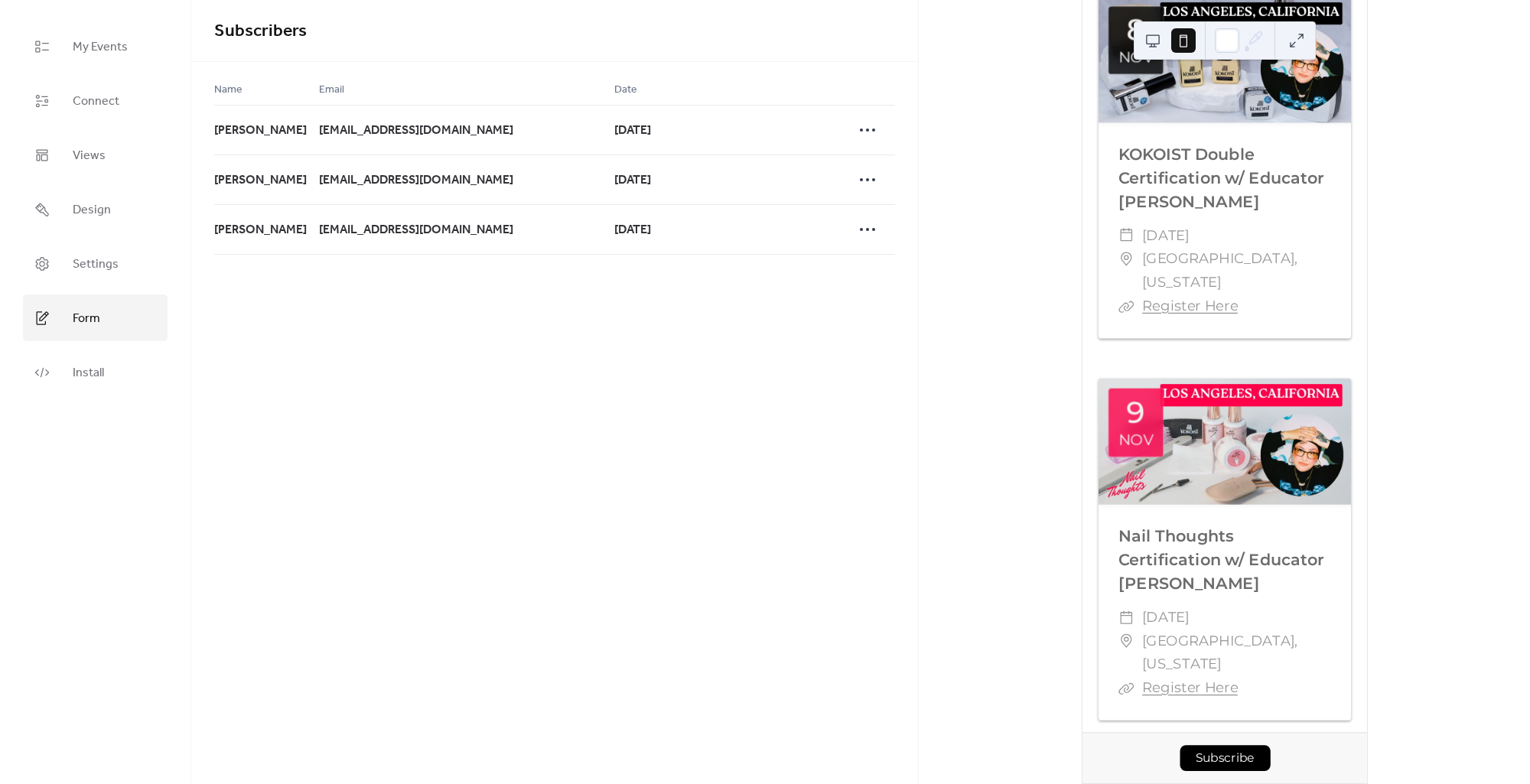
click at [98, 311] on span "Form" at bounding box center [87, 318] width 28 height 24
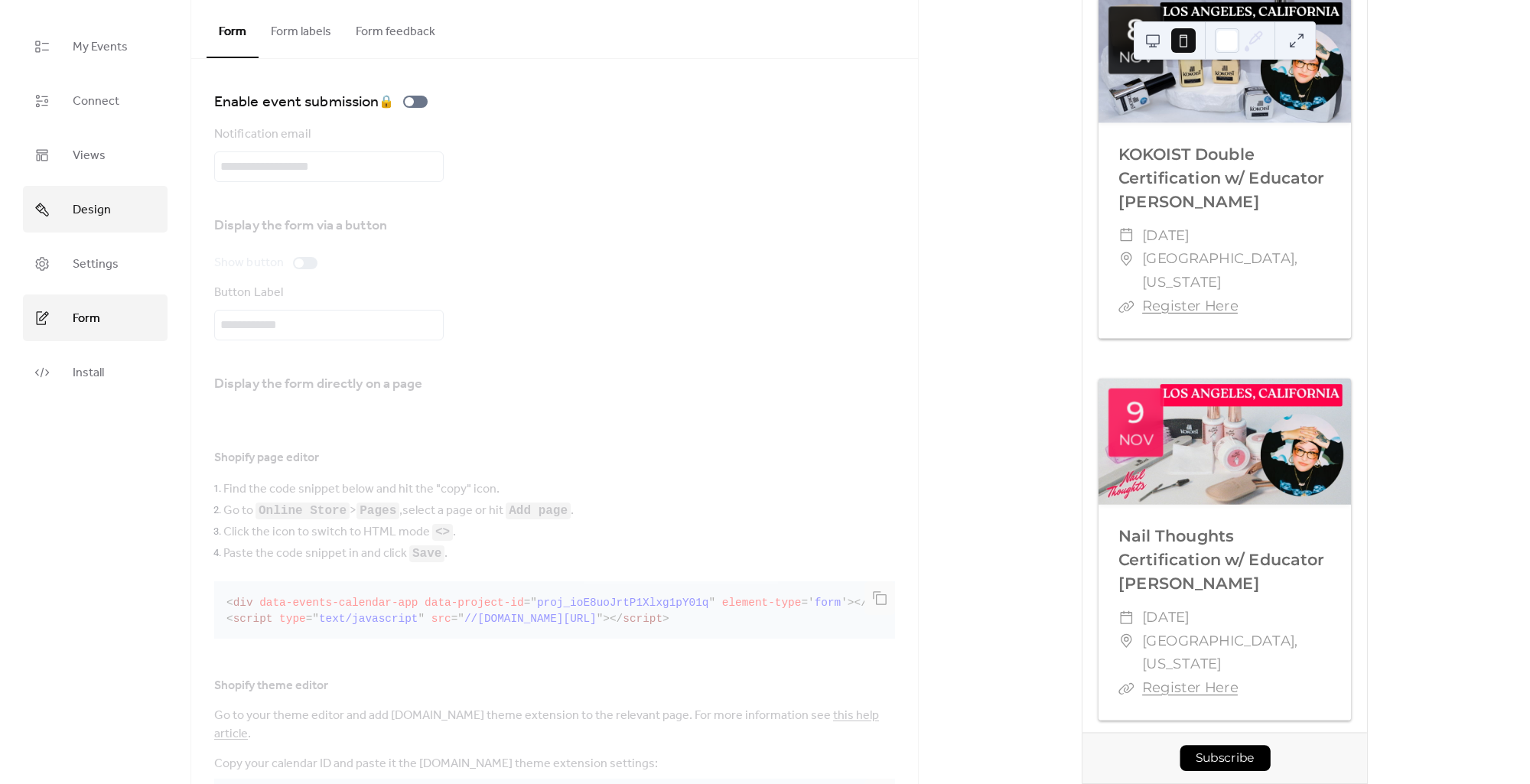
click at [114, 202] on link "Design" at bounding box center [95, 209] width 144 height 46
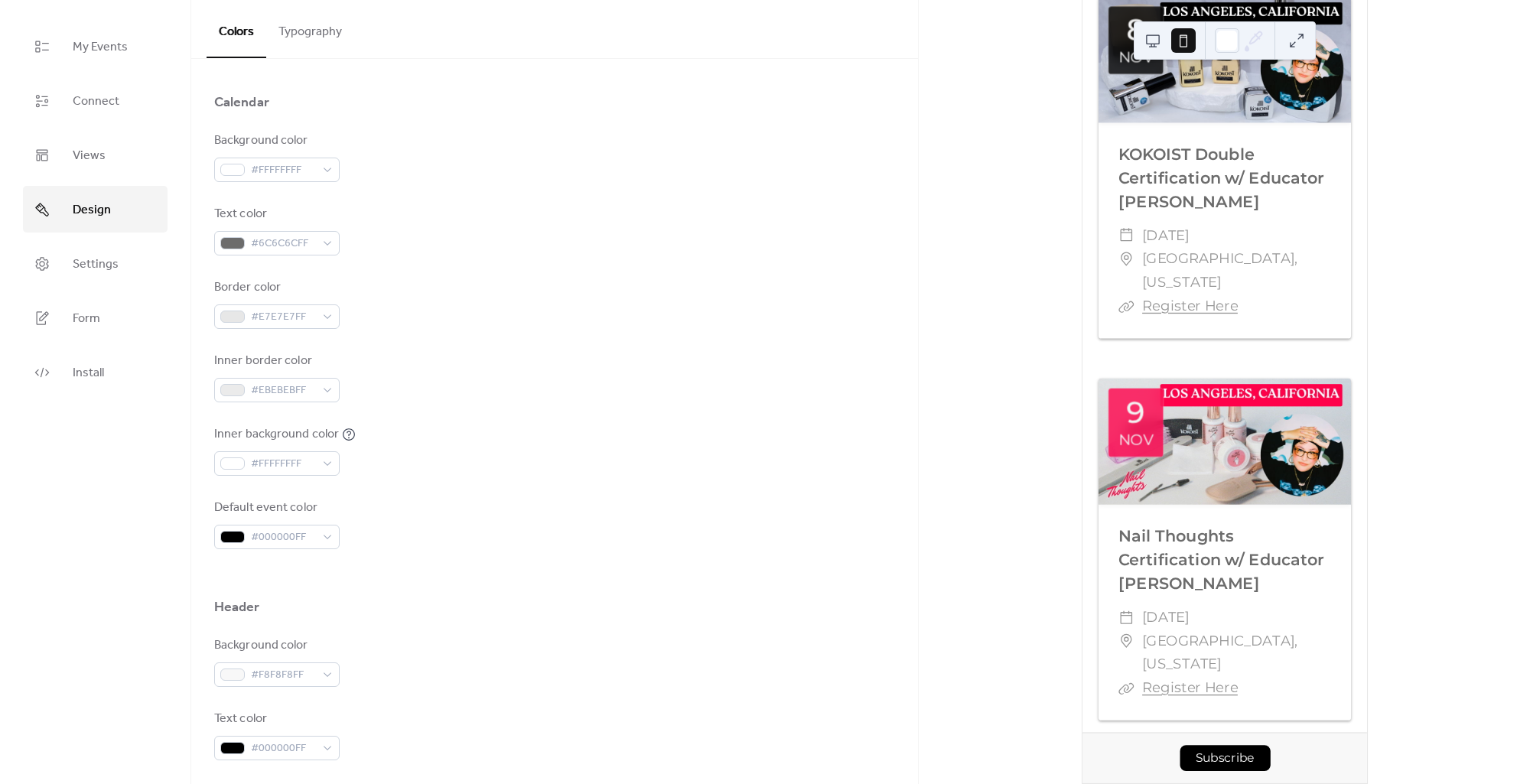
scroll to position [757, 0]
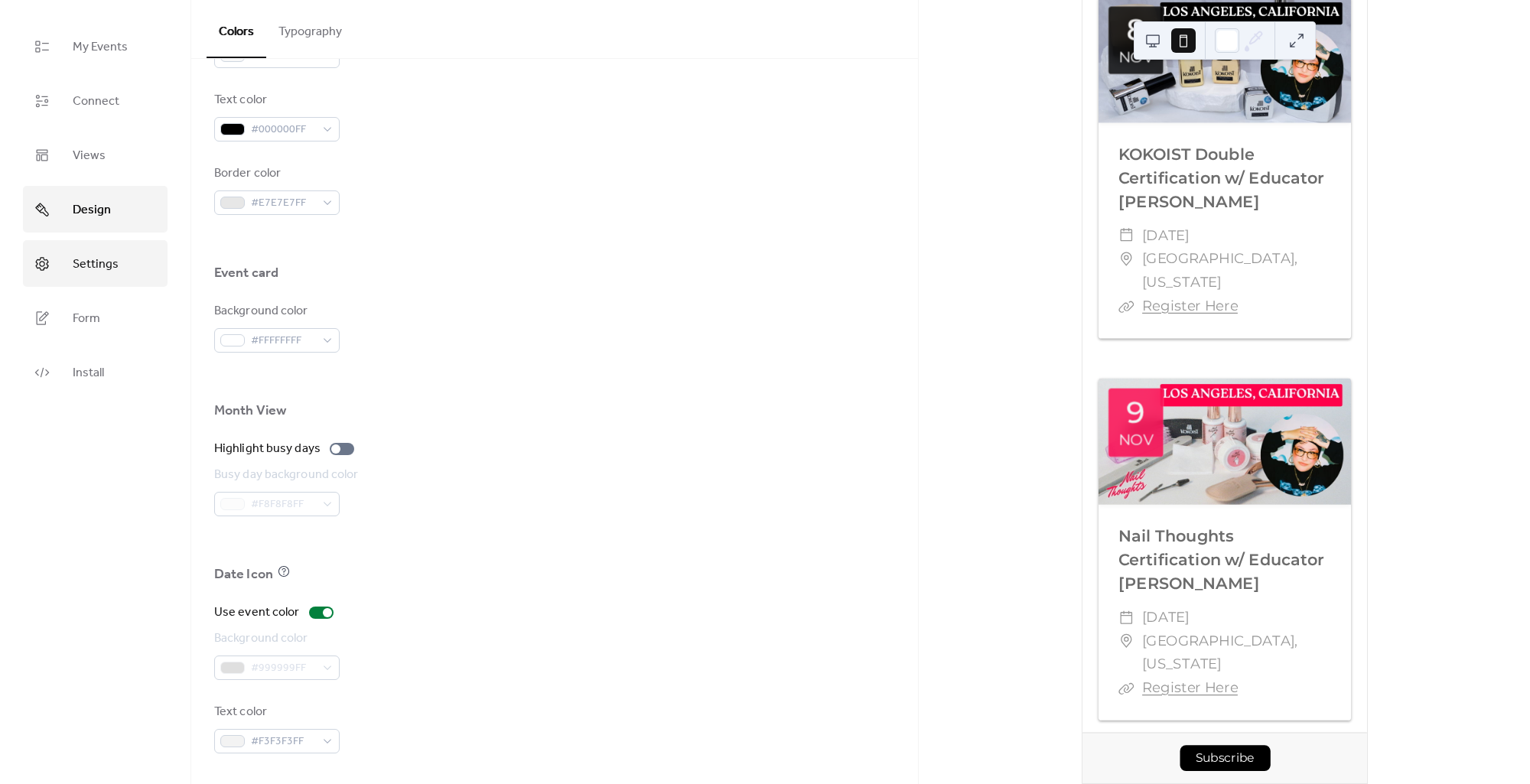
click at [124, 263] on link "Settings" at bounding box center [95, 263] width 144 height 46
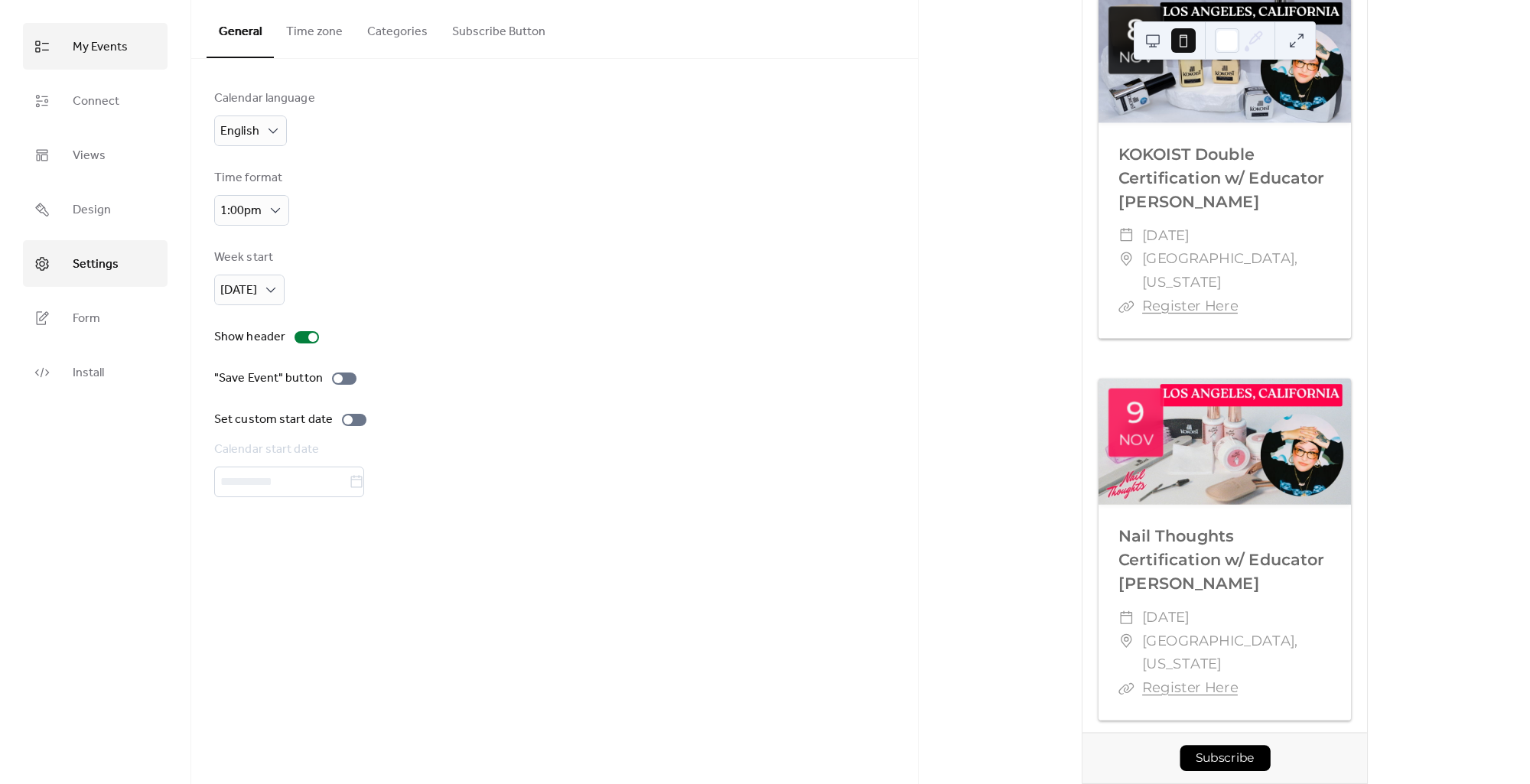
click at [82, 46] on span "My Events" at bounding box center [100, 47] width 55 height 24
